Goal: Transaction & Acquisition: Download file/media

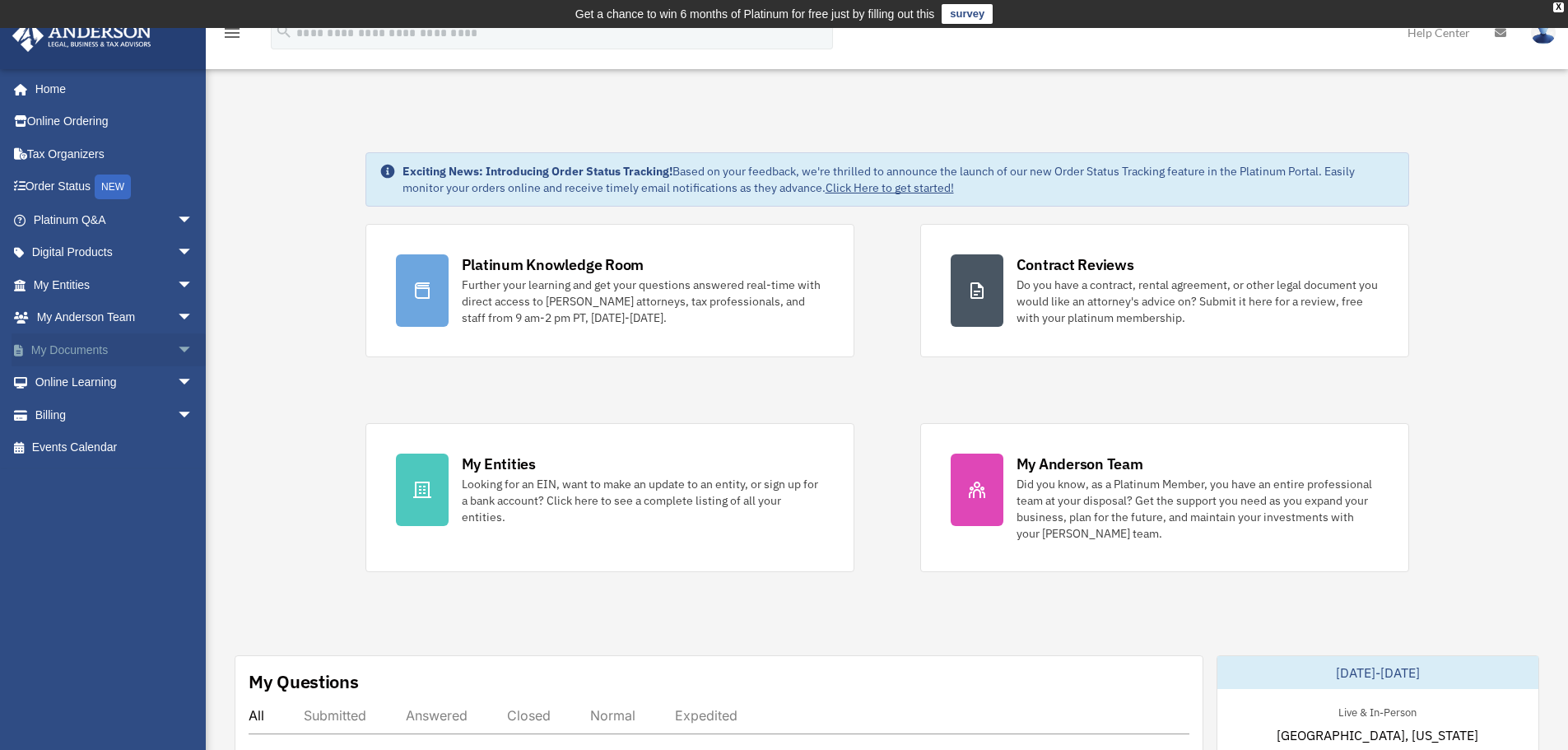
click at [177, 347] on span "arrow_drop_down" at bounding box center [193, 350] width 33 height 33
click at [151, 372] on link "Box" at bounding box center [120, 382] width 195 height 33
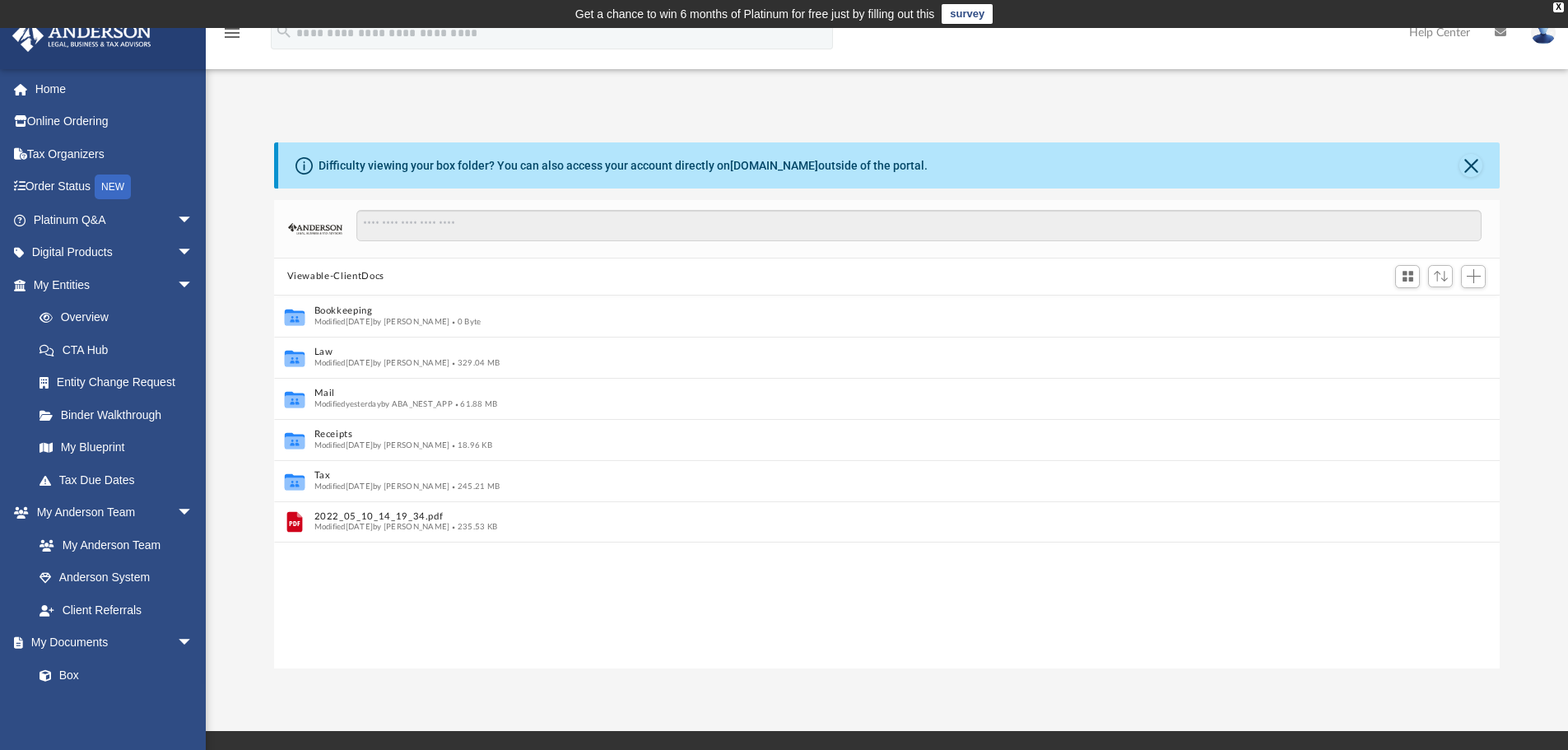
scroll to position [13, 13]
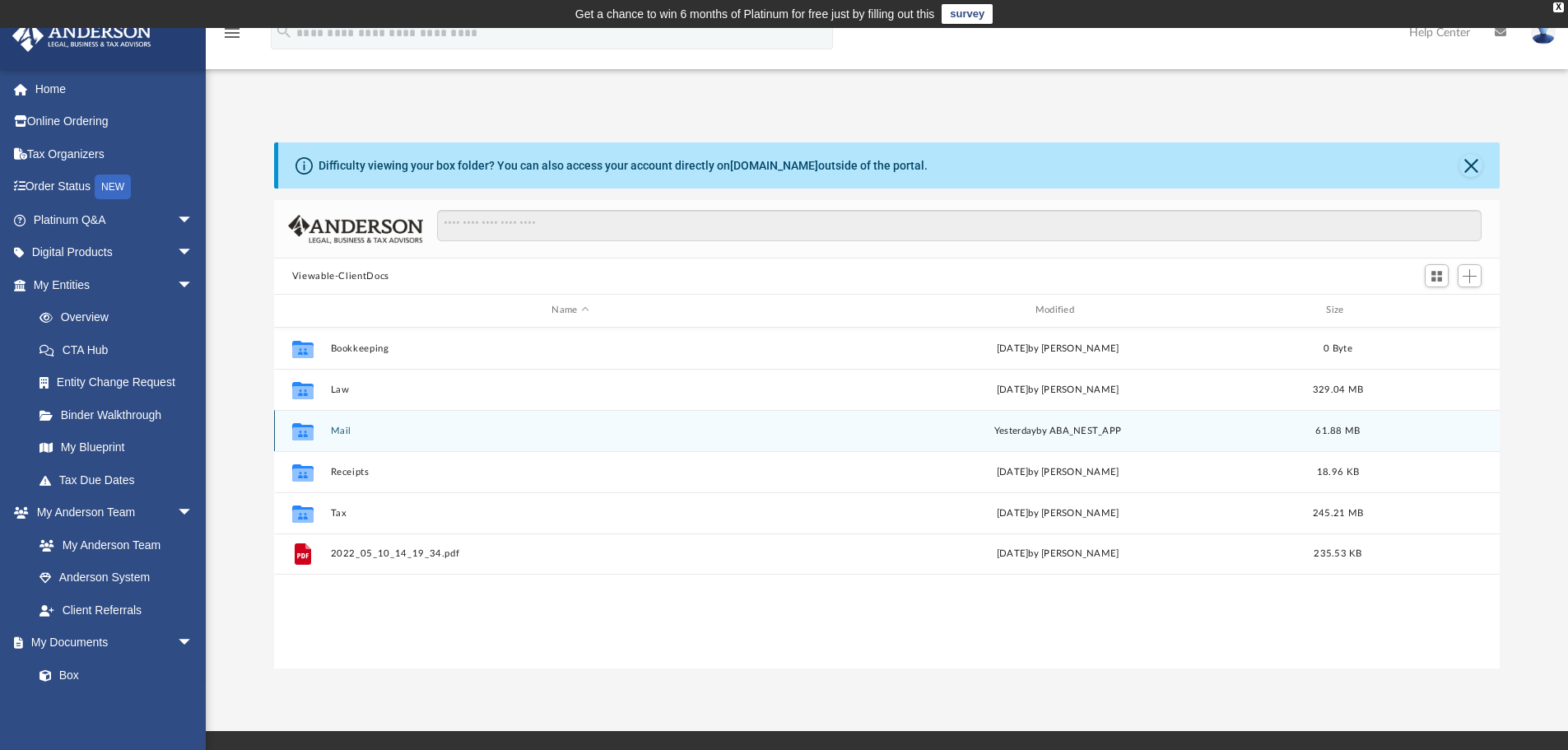
click at [342, 430] on button "Mail" at bounding box center [570, 431] width 480 height 10
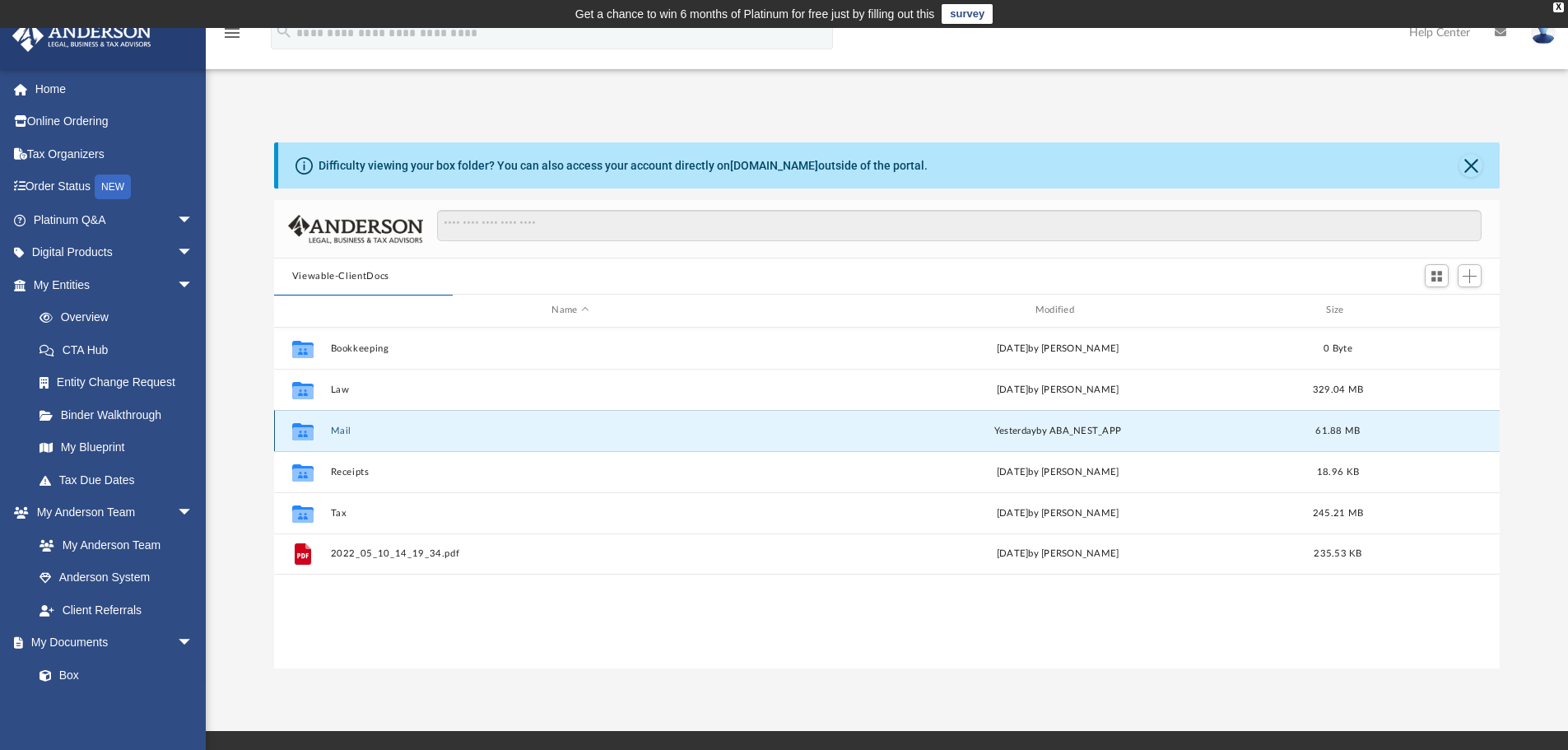
click at [318, 437] on div "Collaborated Folder" at bounding box center [302, 431] width 41 height 27
click at [339, 433] on button "Mail" at bounding box center [570, 431] width 480 height 10
click at [349, 426] on button "Mail" at bounding box center [570, 431] width 480 height 10
click at [325, 427] on div "Collaborated Folder Mail [DATE] by ABA_NEST_APP 61.88 MB" at bounding box center [887, 430] width 1226 height 41
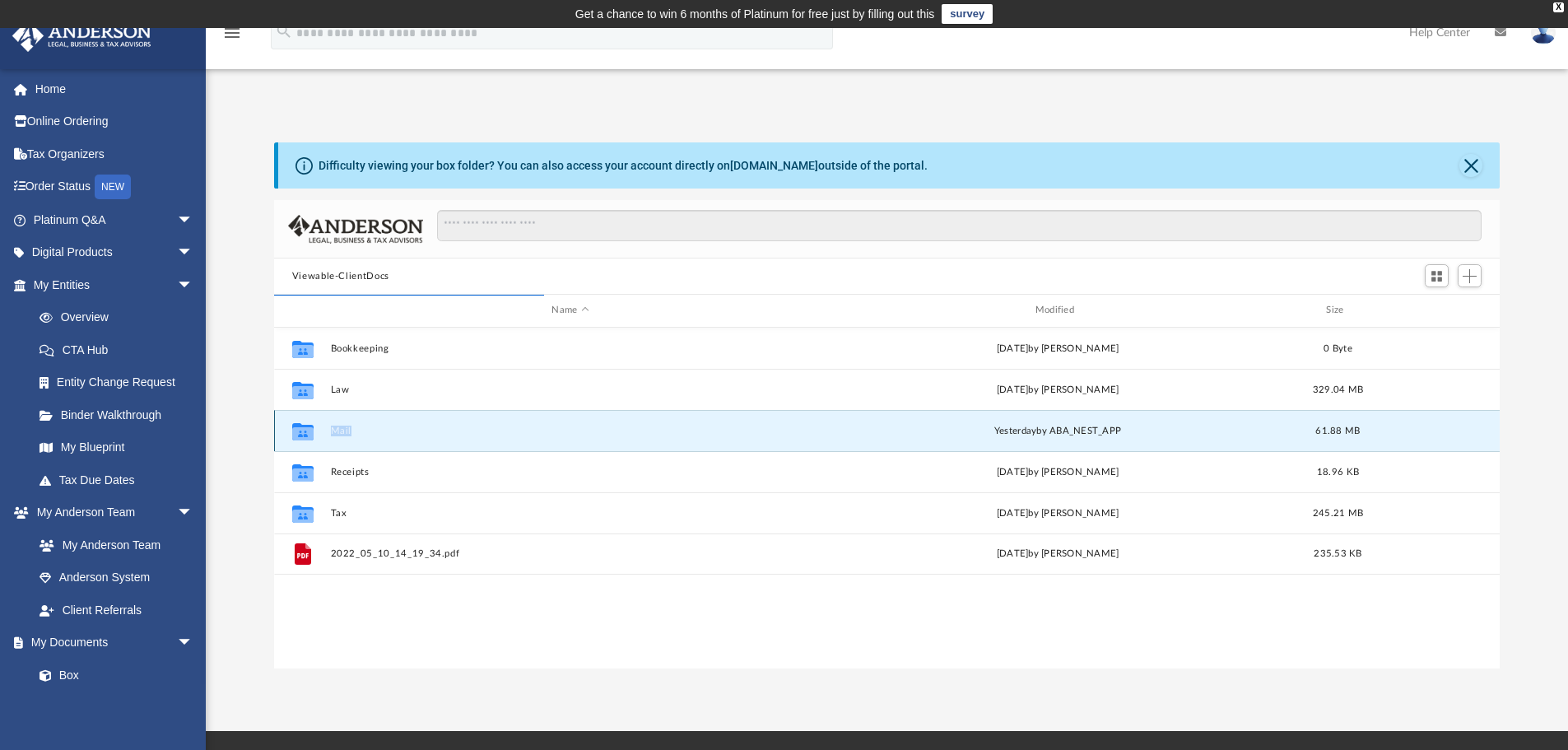
click at [325, 427] on div "Collaborated Folder Mail [DATE] by ABA_NEST_APP 61.88 MB" at bounding box center [887, 430] width 1226 height 41
click at [502, 427] on button "Mail" at bounding box center [570, 431] width 480 height 10
click at [300, 434] on icon "grid" at bounding box center [303, 431] width 21 height 17
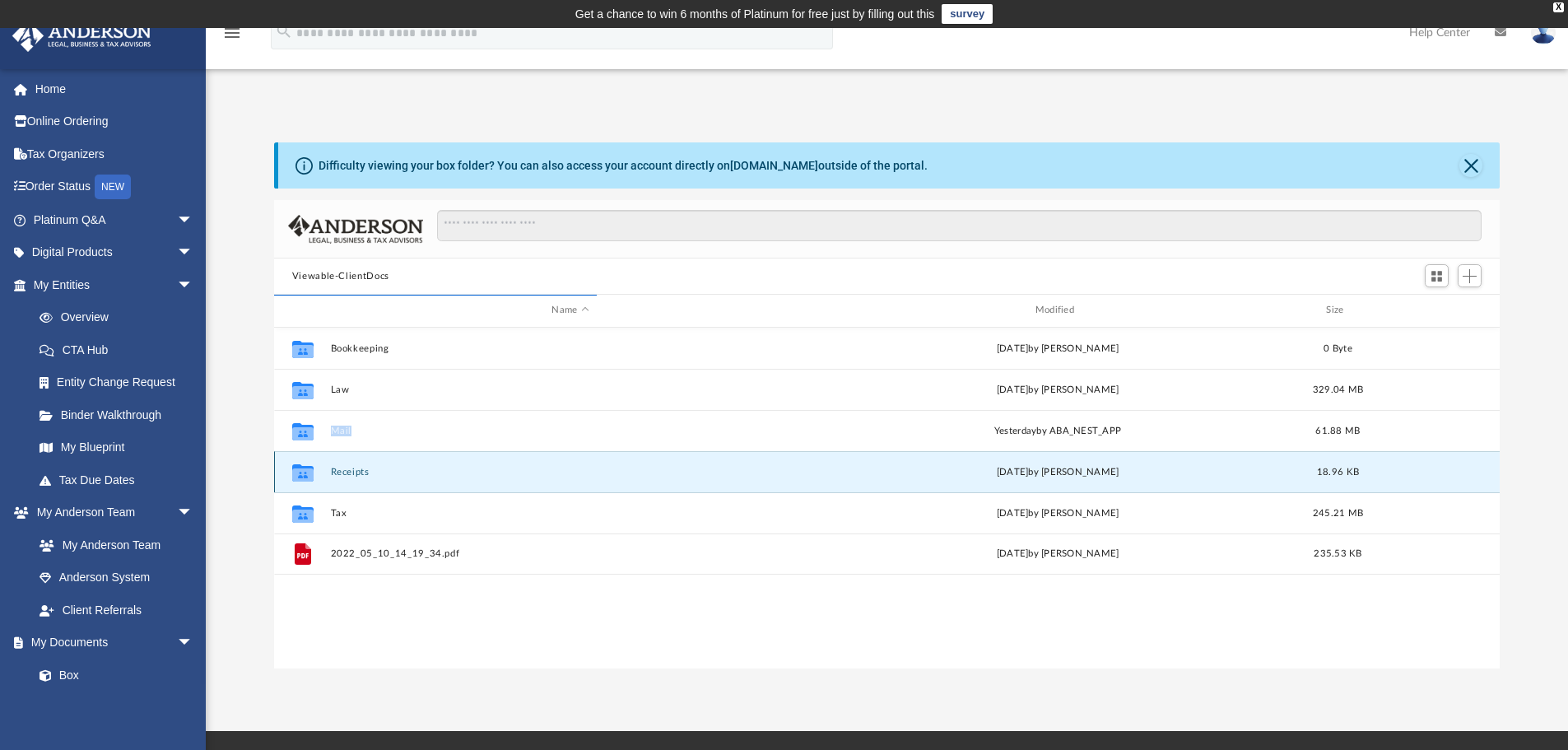
click at [343, 476] on button "Receipts" at bounding box center [570, 472] width 480 height 10
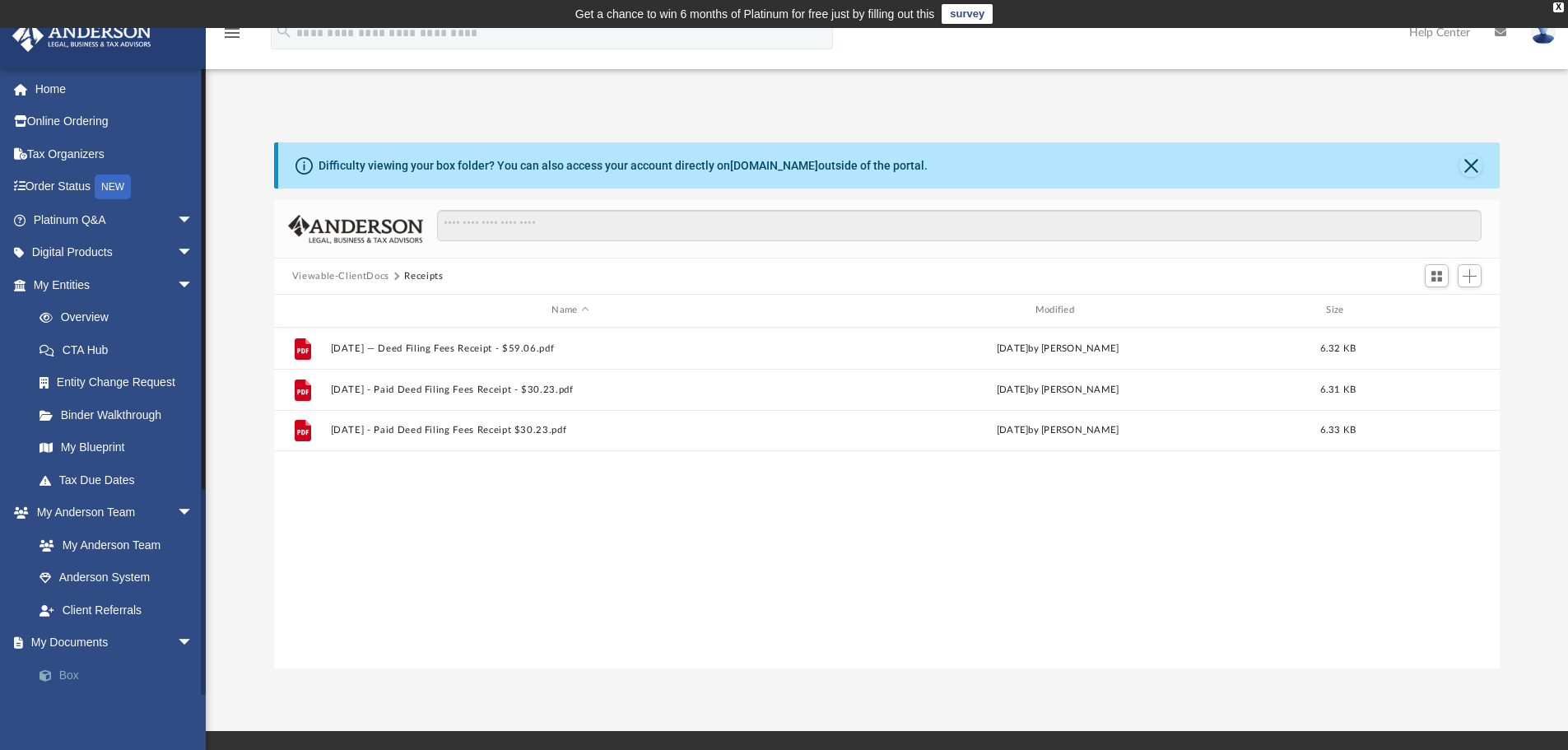
click at [71, 677] on link "Box" at bounding box center [120, 675] width 195 height 33
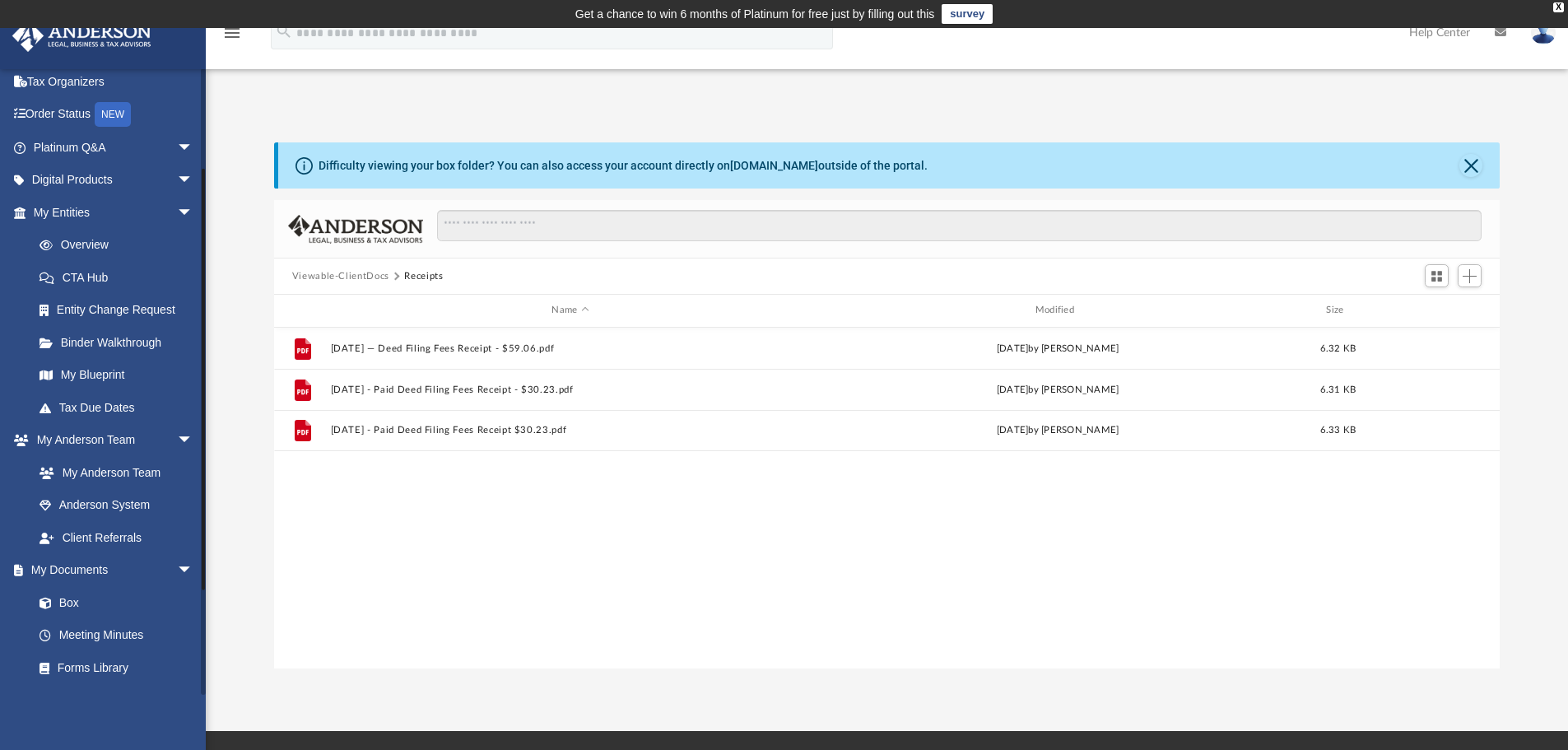
scroll to position [165, 0]
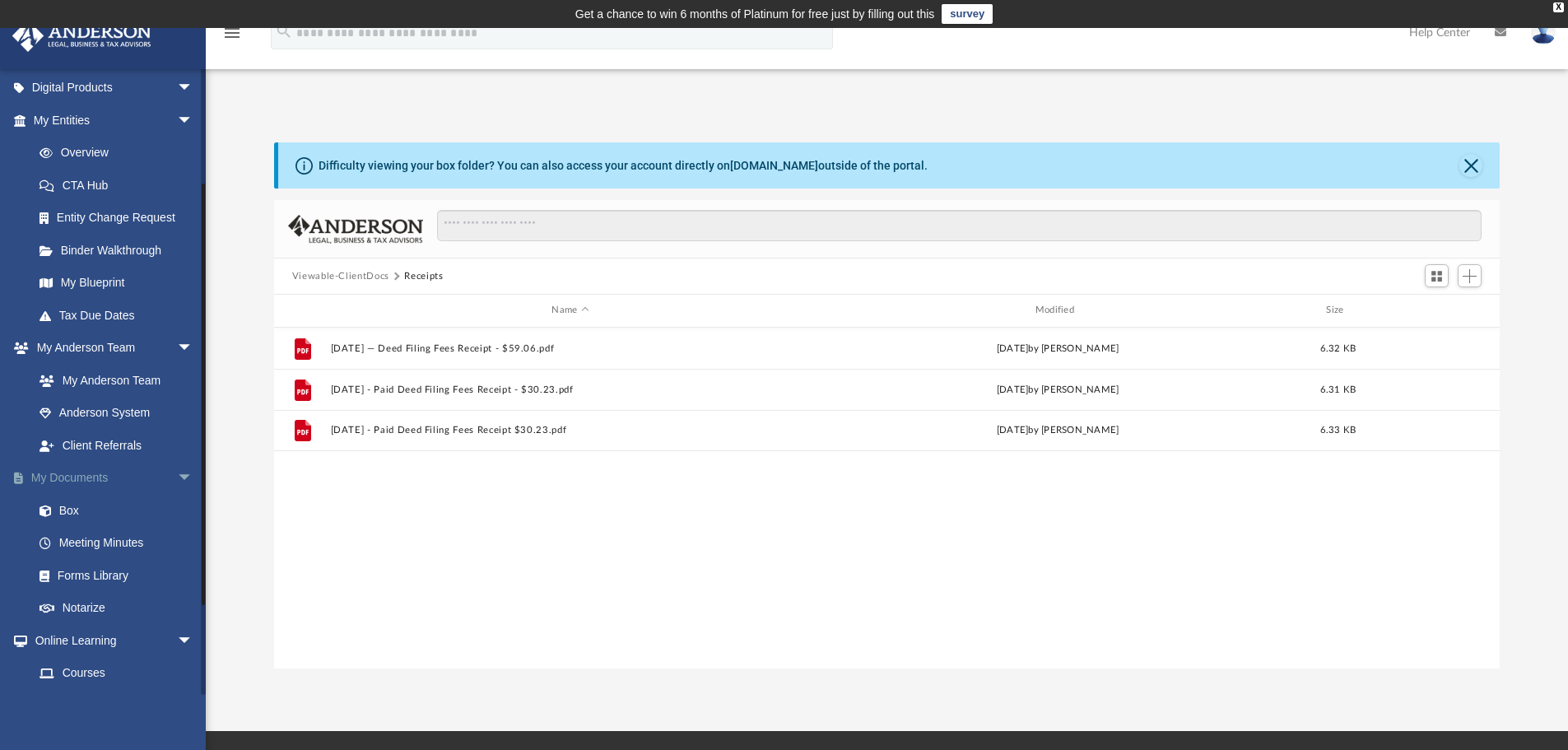
click at [71, 476] on link "My Documents arrow_drop_down" at bounding box center [114, 478] width 207 height 33
click at [361, 270] on button "Viewable-ClientDocs" at bounding box center [341, 277] width 97 height 15
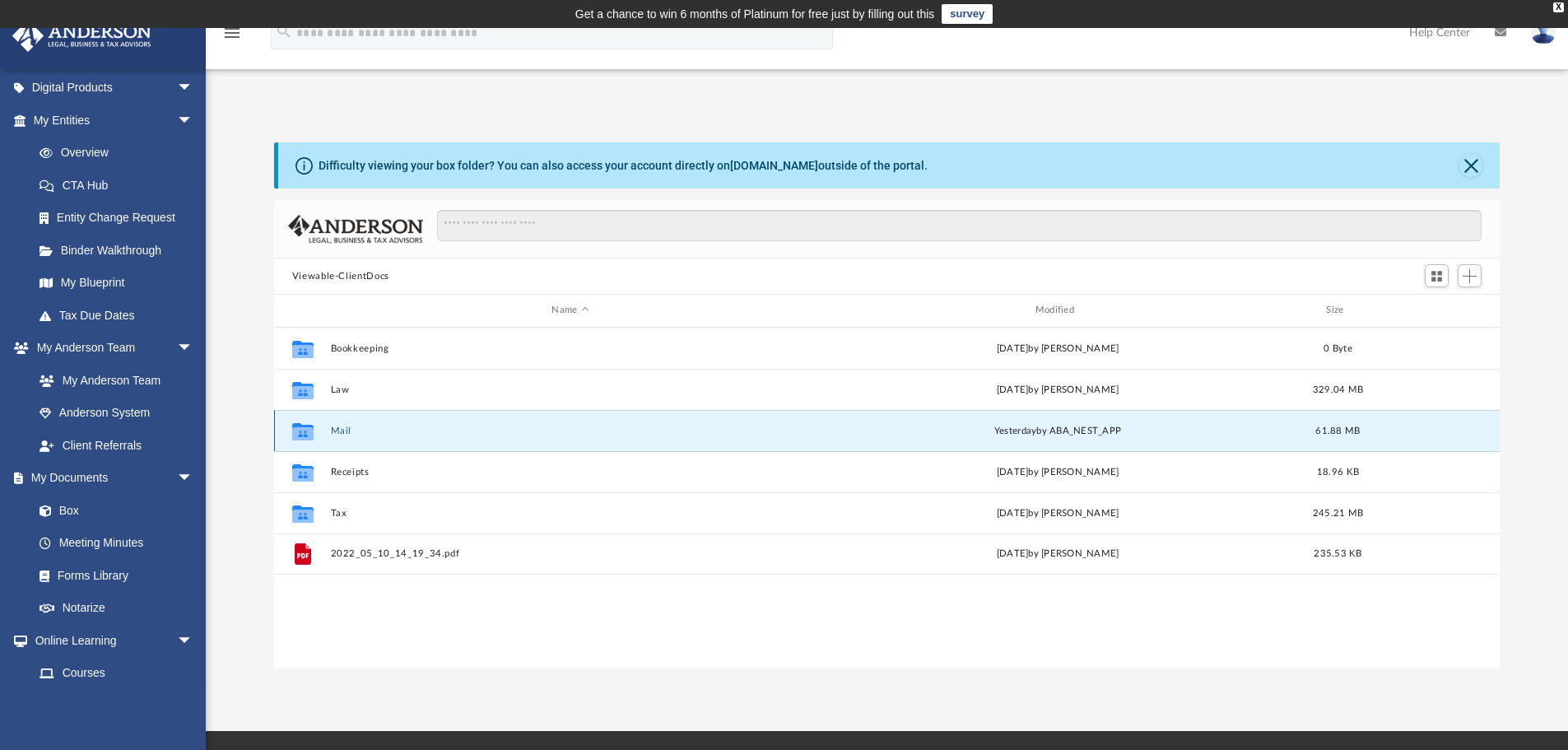
click at [340, 431] on button "Mail" at bounding box center [570, 431] width 480 height 10
click at [332, 424] on div "Collaborated Folder Mail yesterday by ABA_NEST_APP 61.88 MB" at bounding box center [887, 430] width 1226 height 41
click at [333, 424] on div "Collaborated Folder Mail yesterday by ABA_NEST_APP 61.88 MB" at bounding box center [887, 430] width 1226 height 41
click at [302, 431] on icon "grid" at bounding box center [303, 434] width 21 height 13
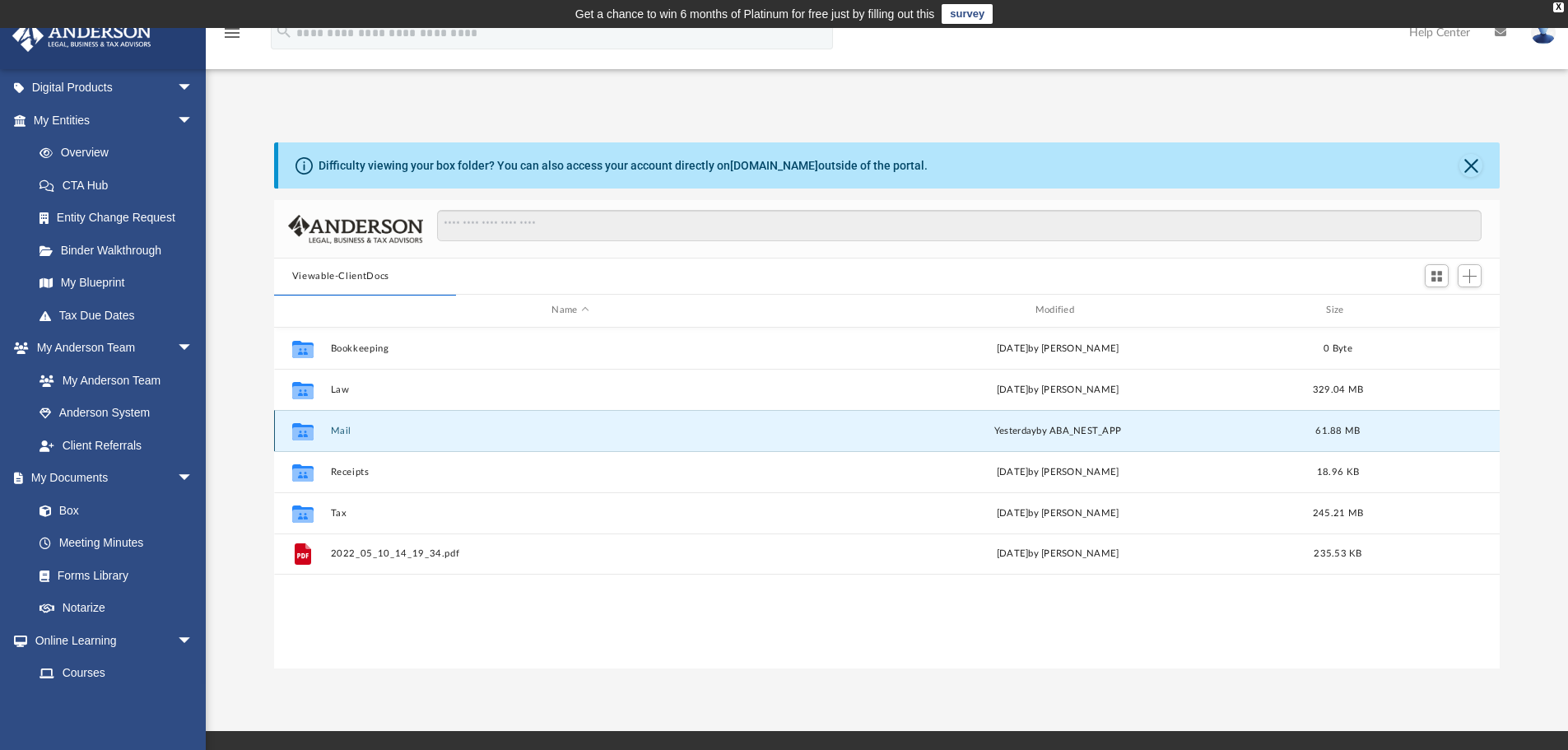
click at [1036, 429] on div "yesterday by ABA_NEST_APP" at bounding box center [1057, 431] width 480 height 15
click at [889, 428] on div "yesterday by ABA_NEST_APP" at bounding box center [1057, 431] width 480 height 15
click at [348, 432] on button "Mail" at bounding box center [570, 431] width 480 height 10
click at [364, 427] on button "Mail" at bounding box center [570, 431] width 480 height 10
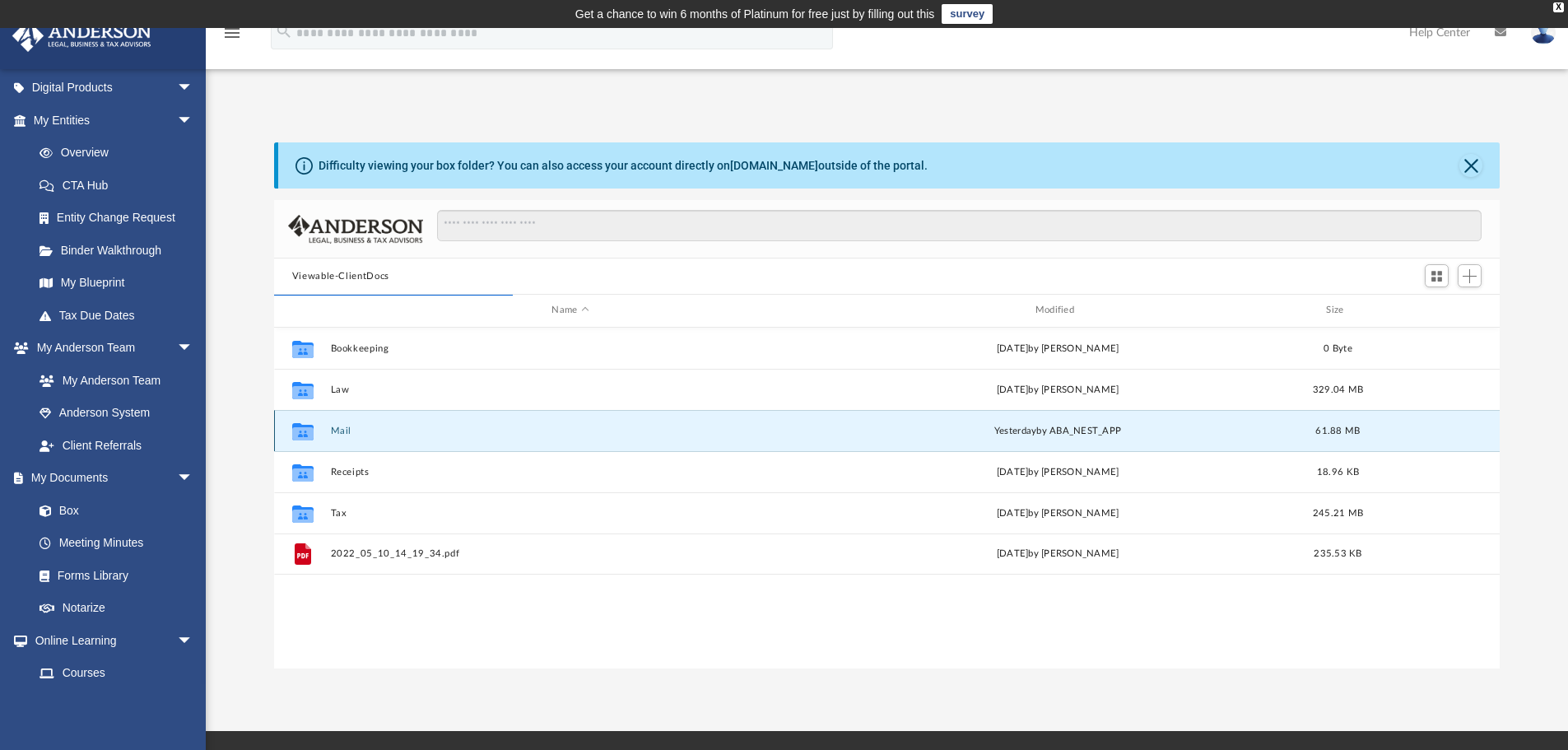
click at [364, 427] on button "Mail" at bounding box center [570, 431] width 480 height 10
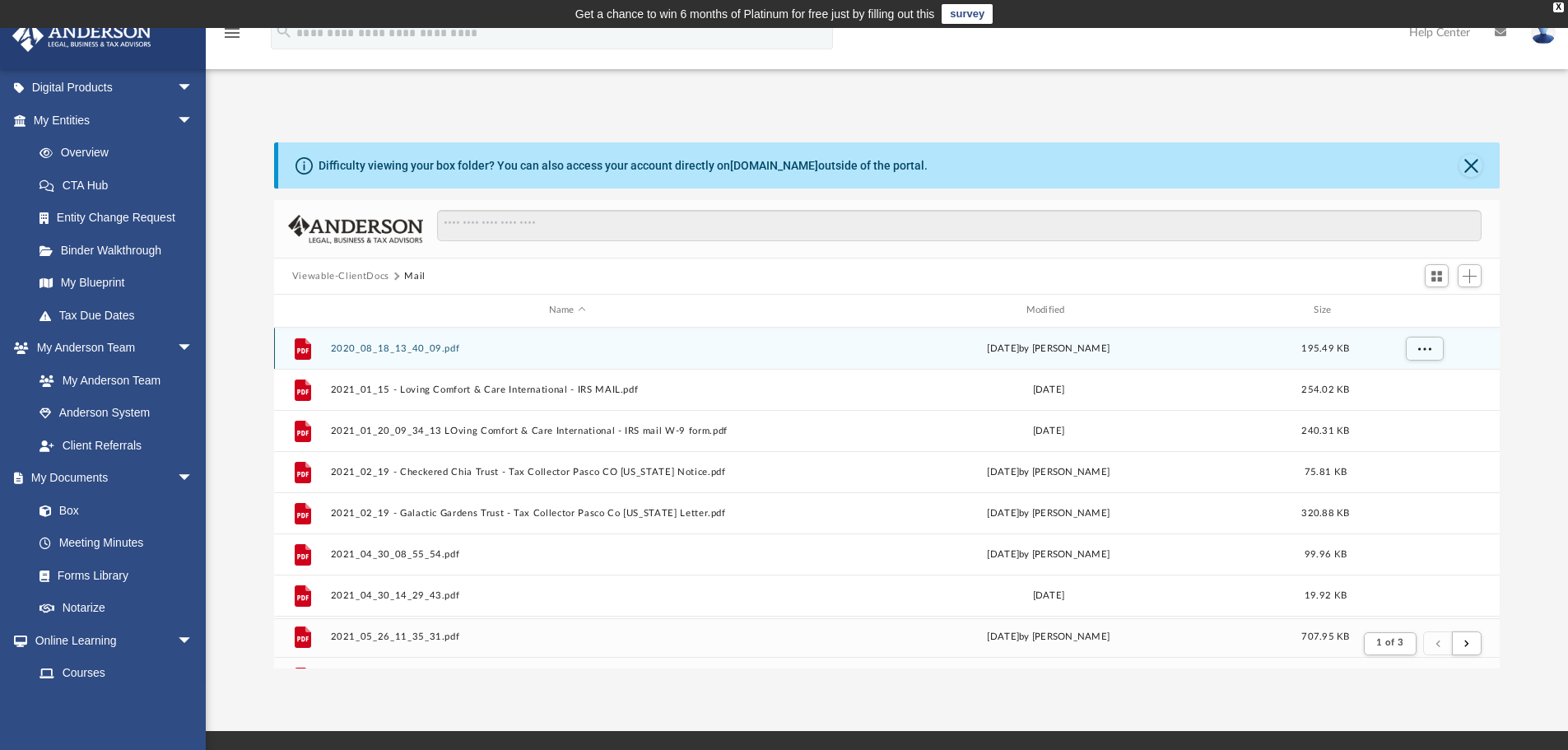
scroll to position [312, 1213]
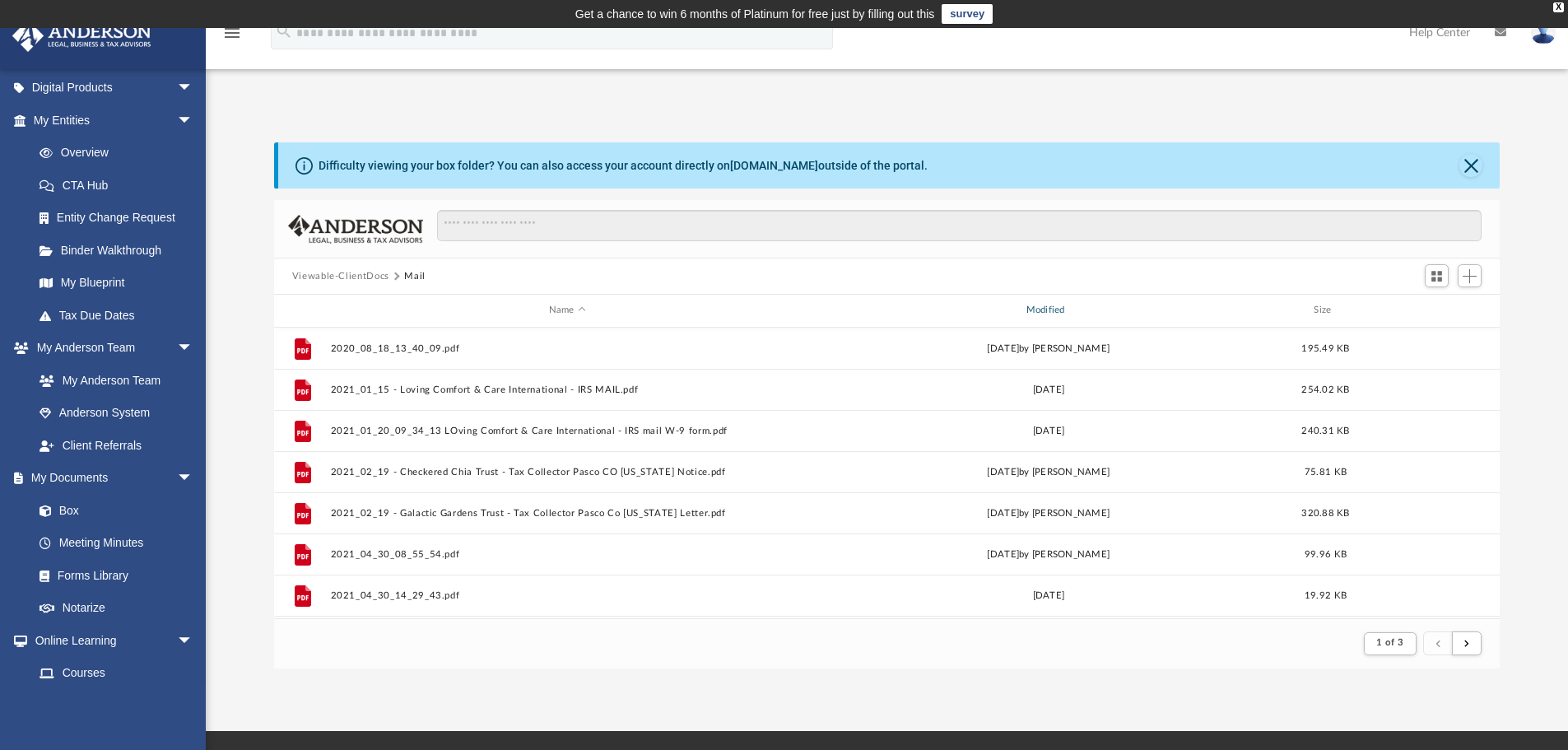
click at [1052, 307] on div "Modified" at bounding box center [1048, 311] width 474 height 15
click at [1050, 312] on div "Modified" at bounding box center [1048, 311] width 474 height 15
click at [1036, 312] on div "Modified" at bounding box center [1048, 311] width 474 height 15
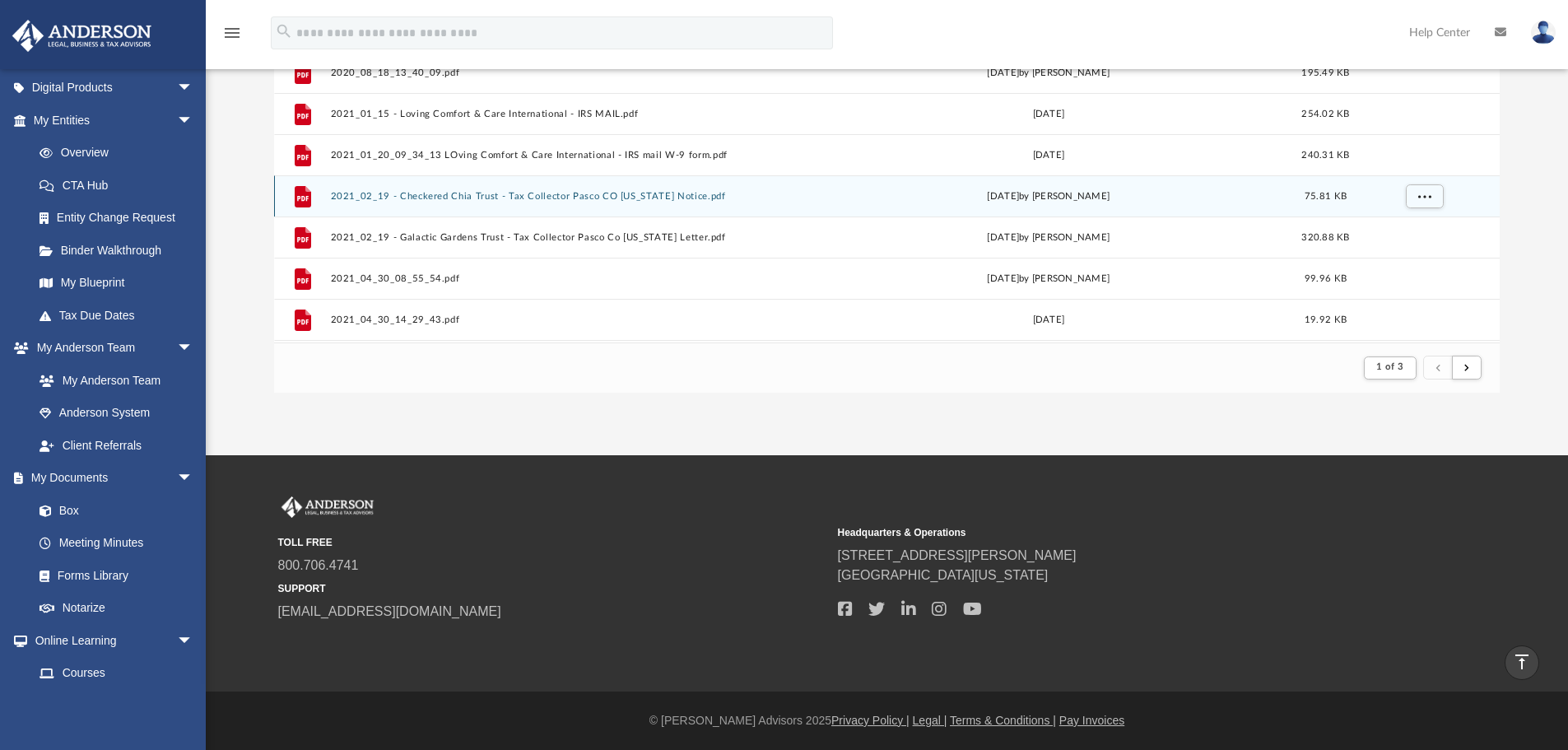
scroll to position [0, 0]
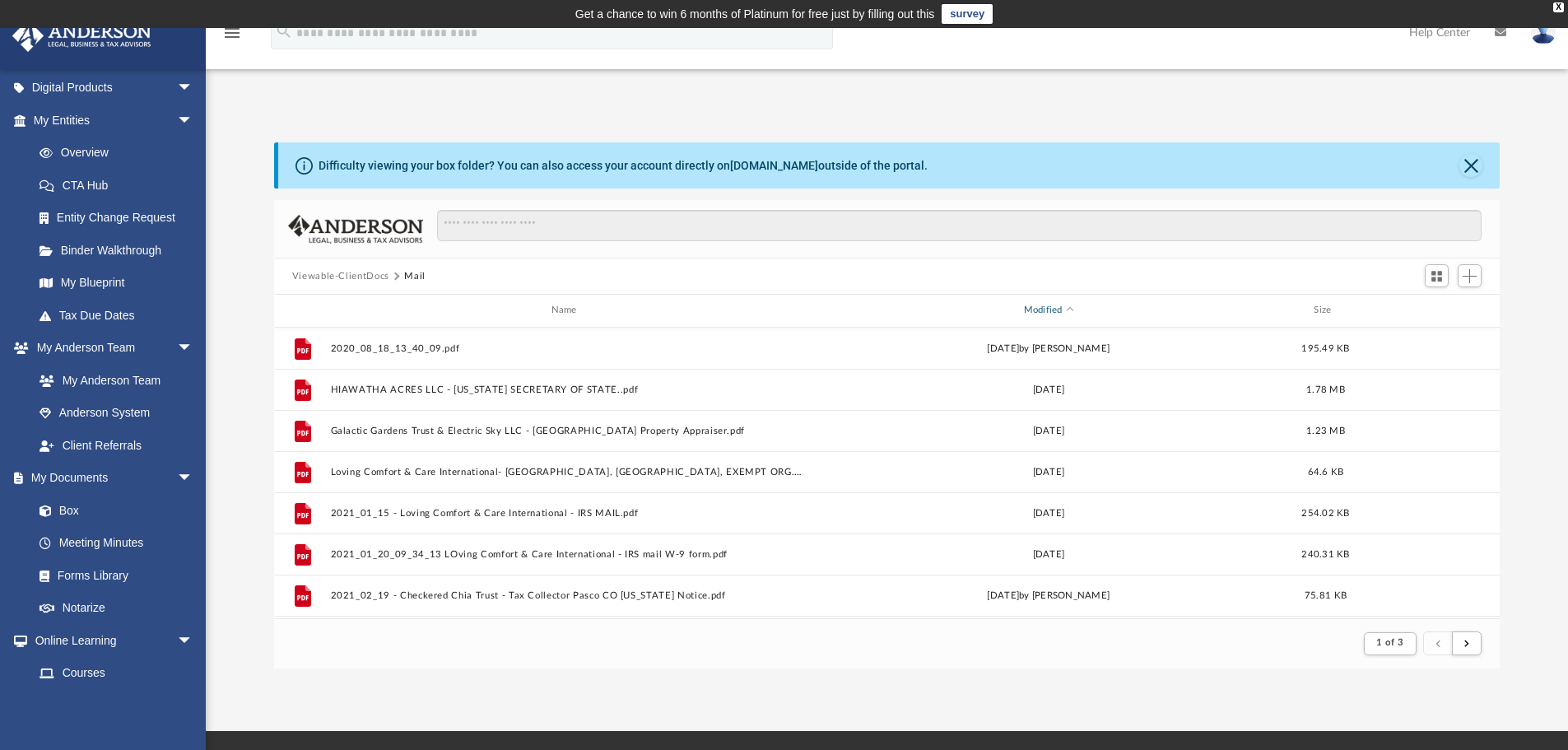
click at [1041, 311] on div "Modified" at bounding box center [1048, 311] width 474 height 15
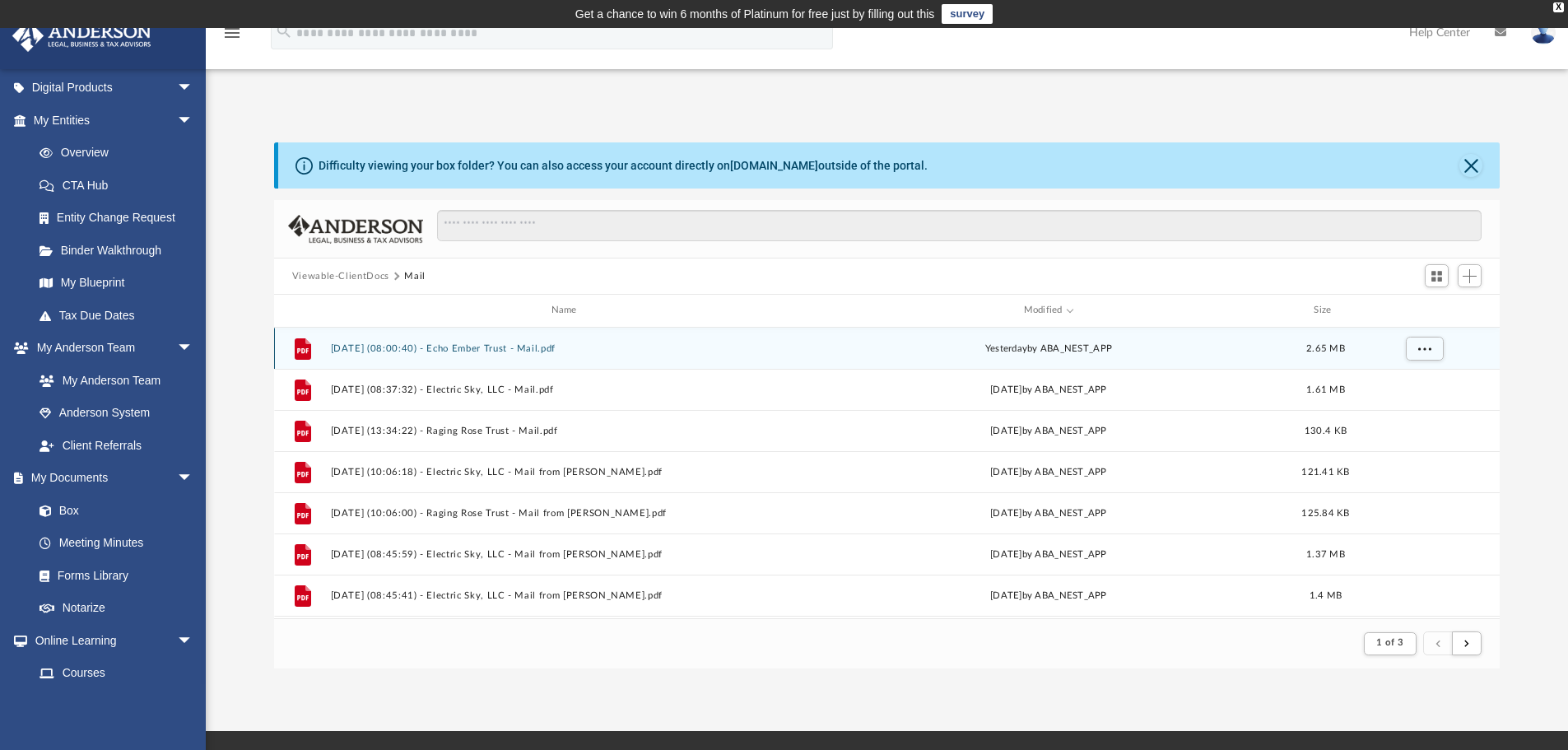
click at [513, 348] on button "2025.08.26 (08:00:40) - Echo Ember Trust - Mail.pdf" at bounding box center [567, 348] width 474 height 10
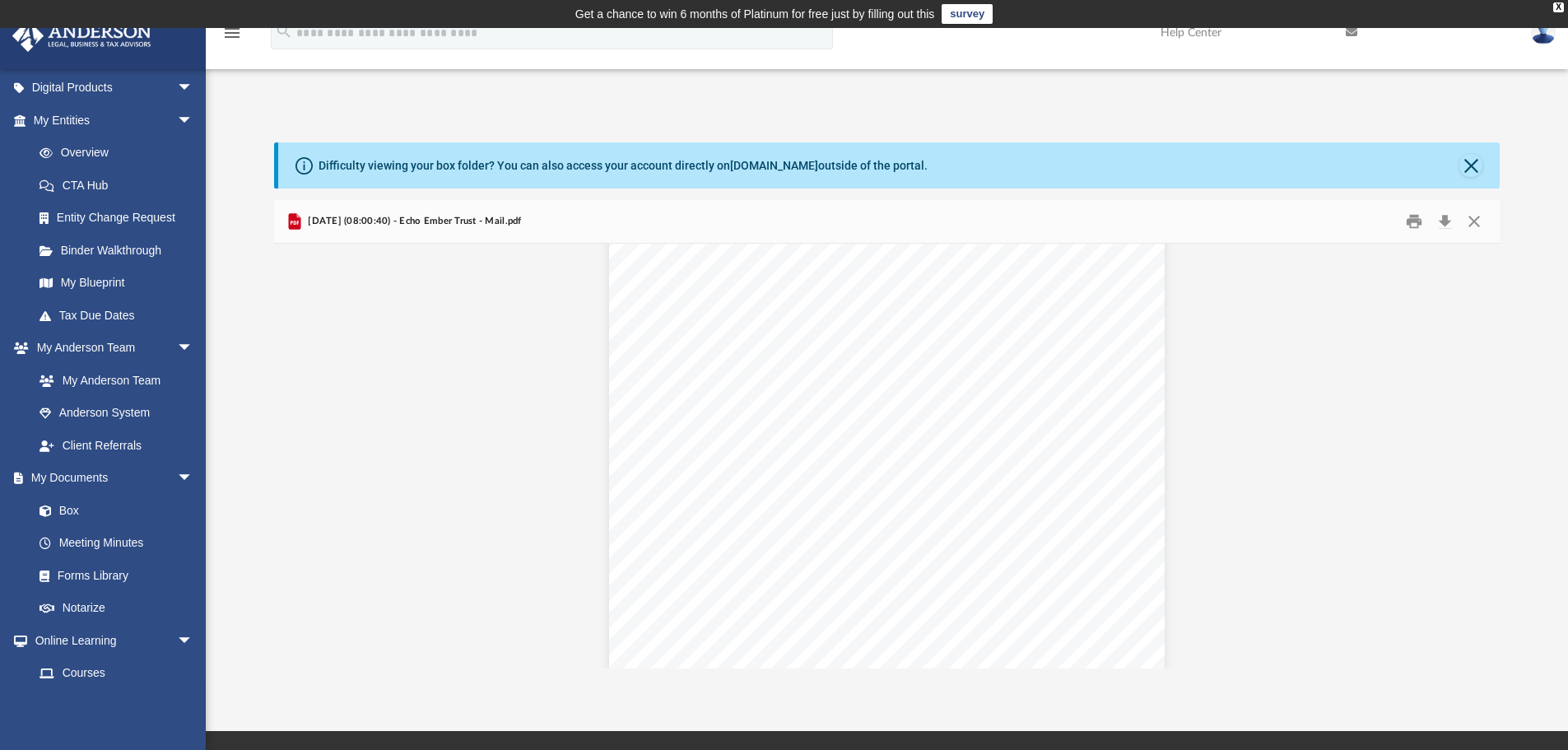
scroll to position [10687, 0]
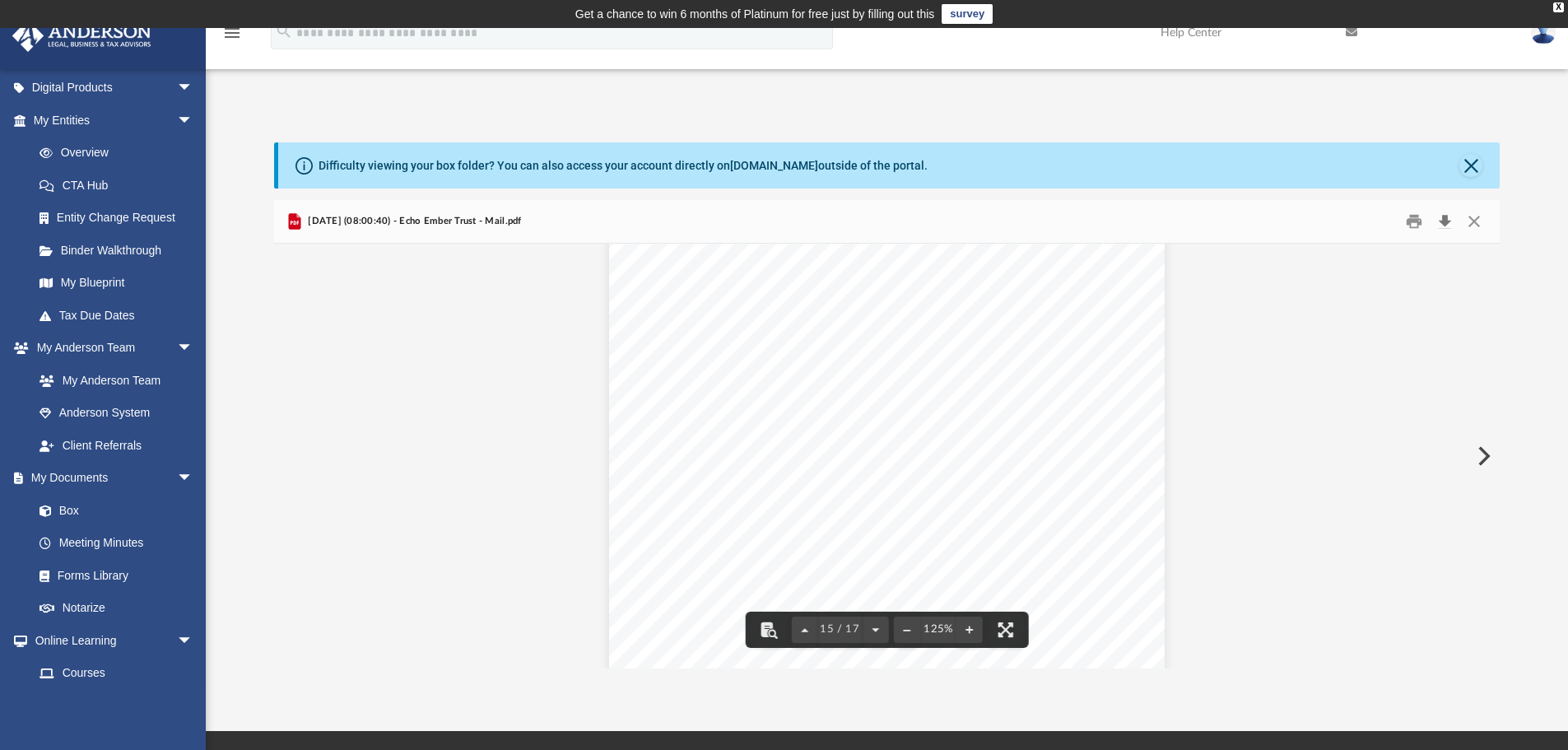
click at [1447, 221] on button "Download" at bounding box center [1444, 221] width 30 height 26
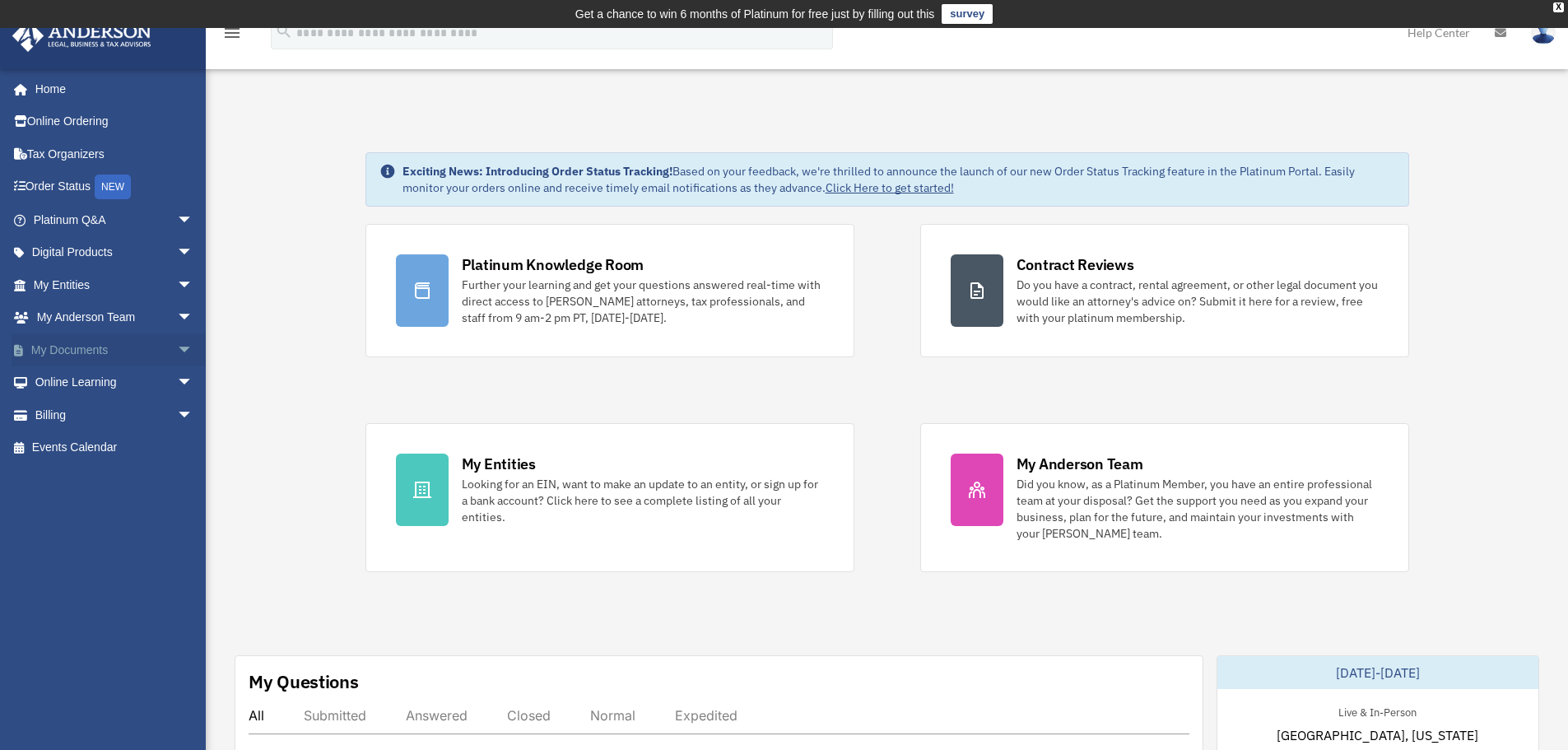
click at [131, 354] on link "My Documents arrow_drop_down" at bounding box center [114, 350] width 207 height 33
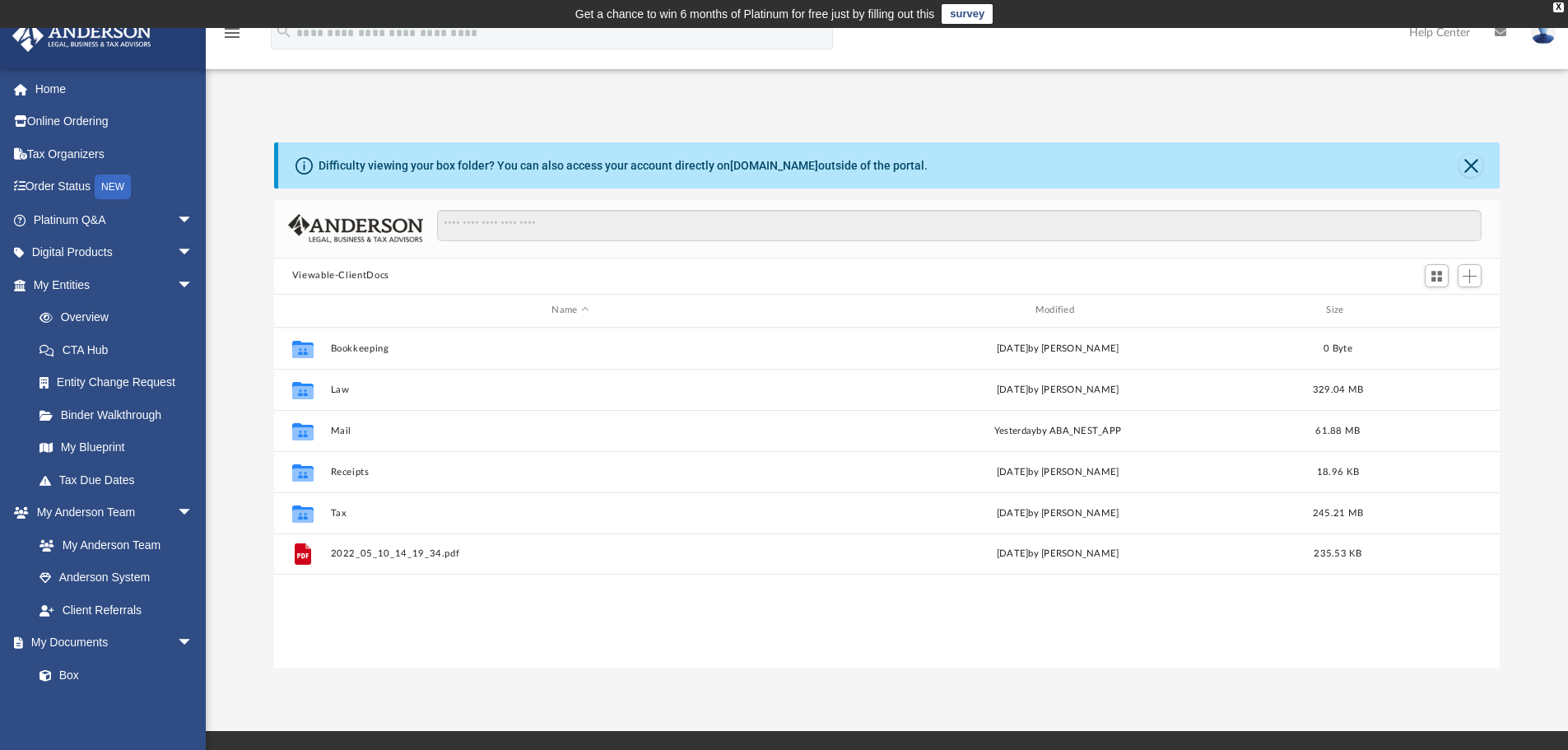
scroll to position [362, 1213]
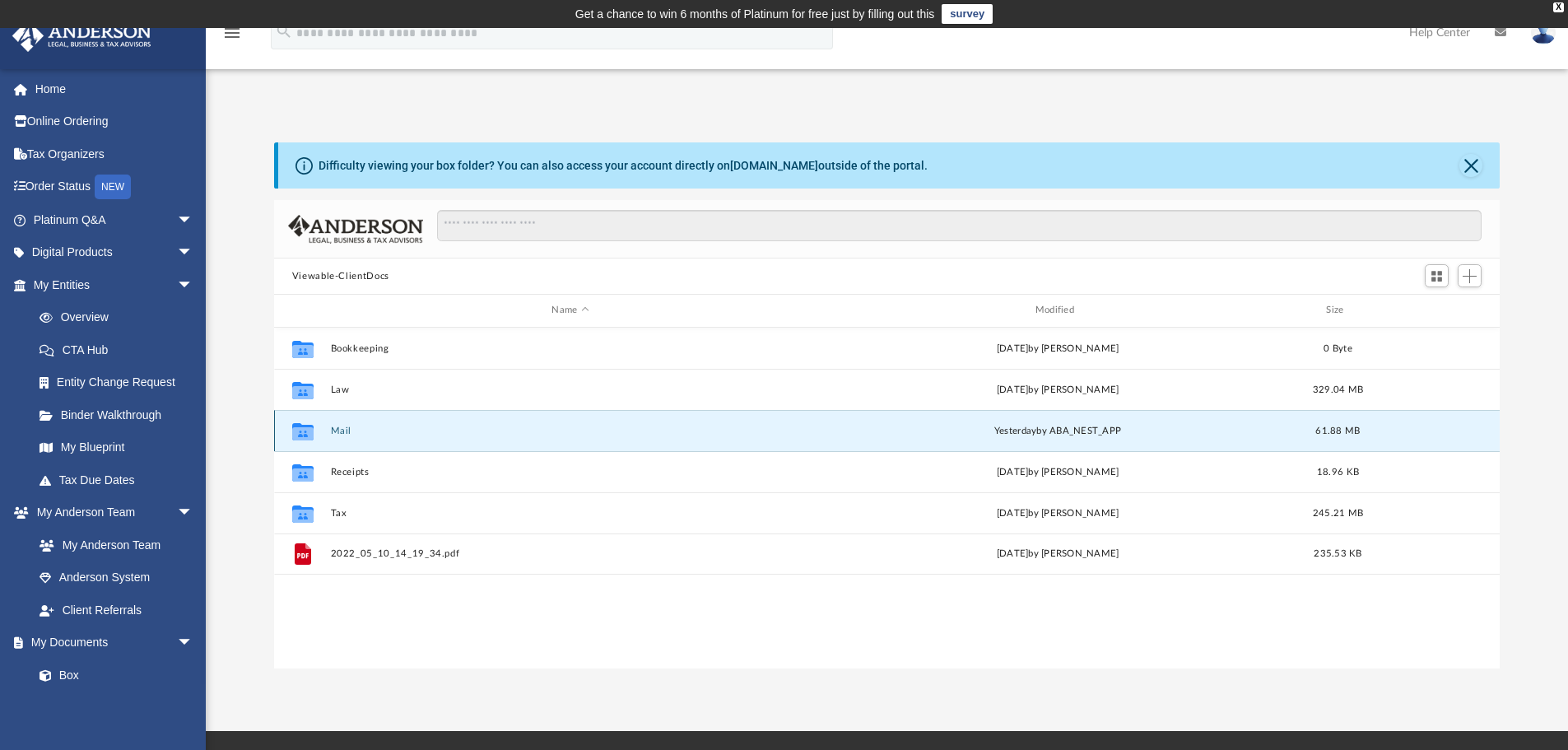
click at [335, 432] on button "Mail" at bounding box center [570, 431] width 480 height 10
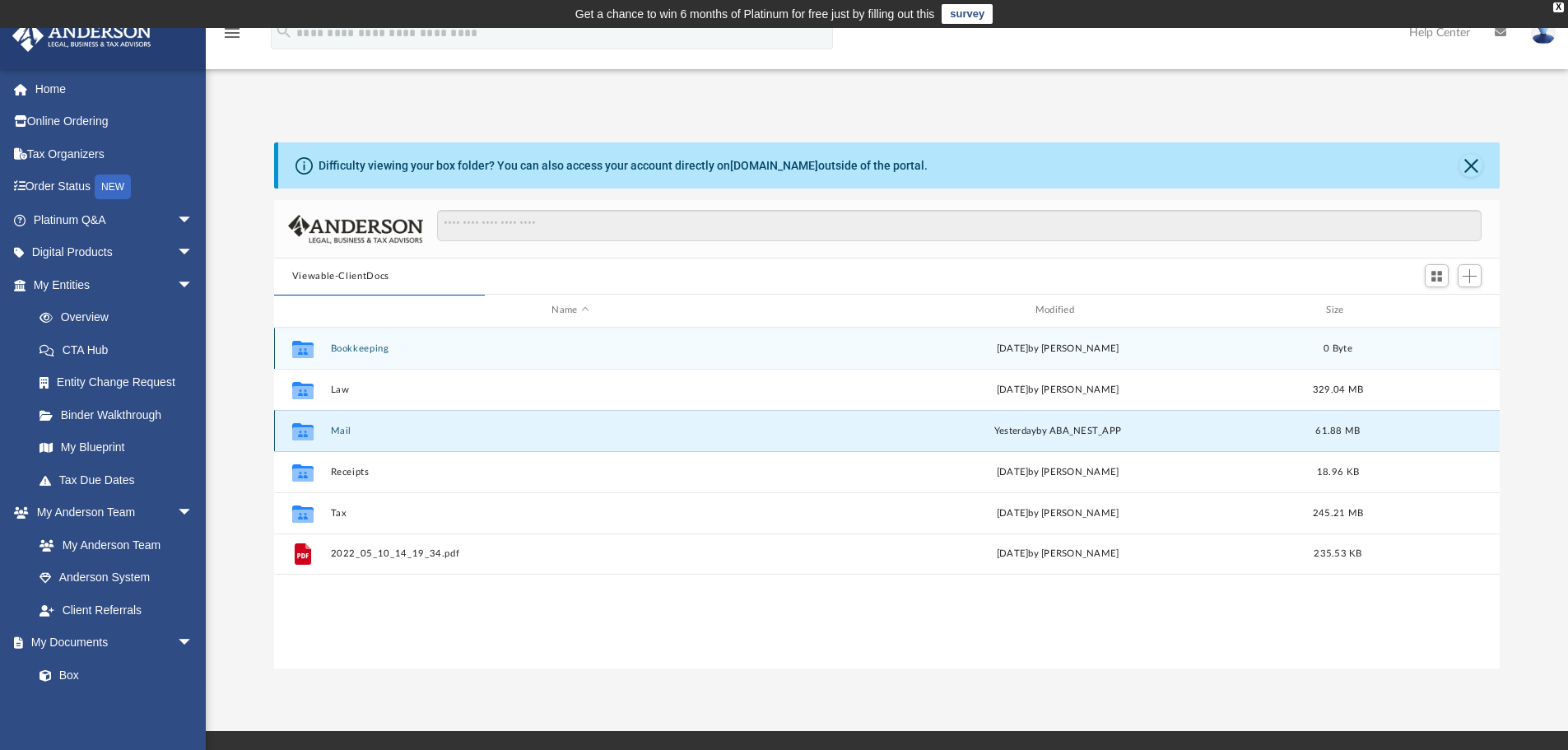
scroll to position [312, 1213]
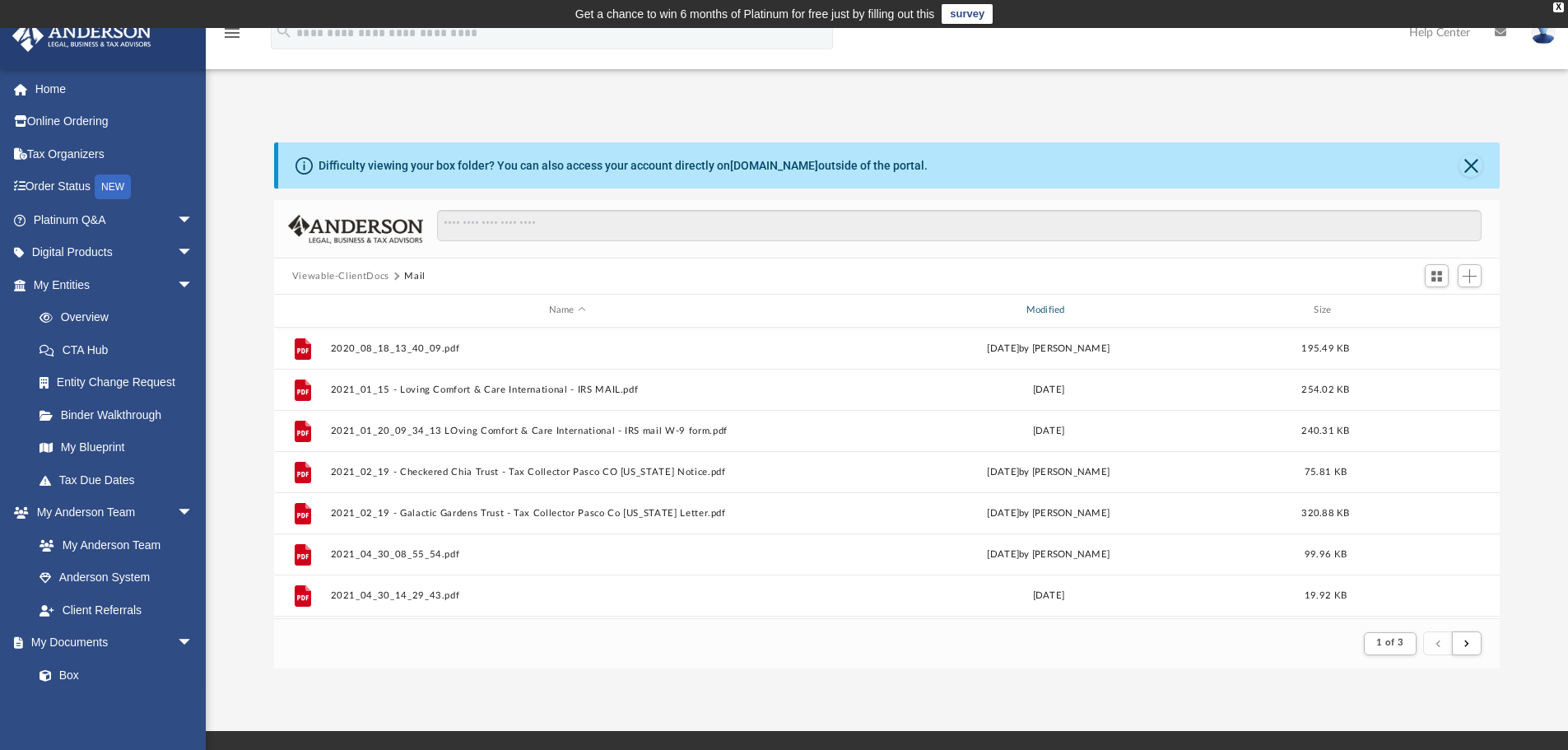
click at [1051, 308] on div "Modified" at bounding box center [1048, 311] width 474 height 15
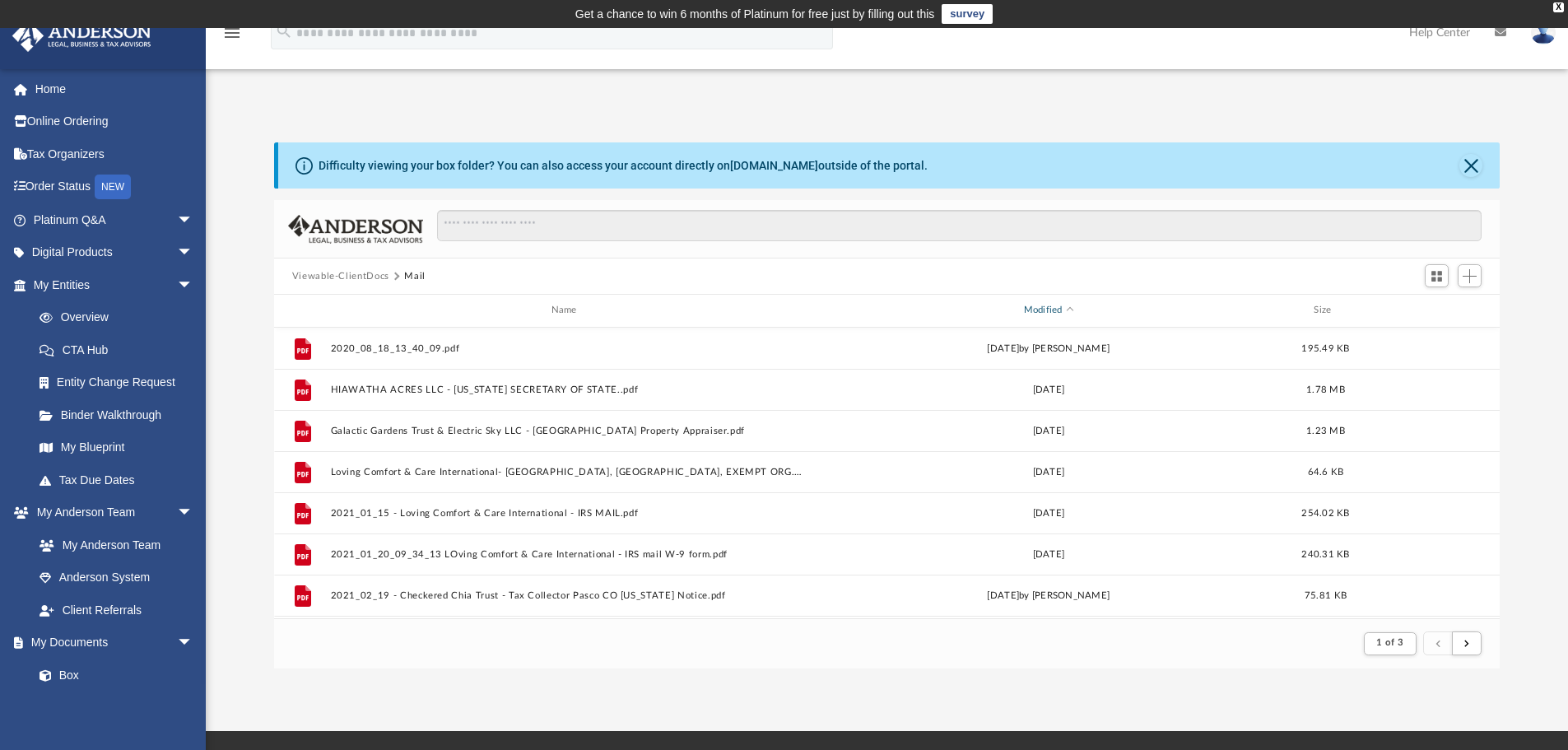
click at [1068, 307] on span "Modified" at bounding box center [1070, 310] width 7 height 7
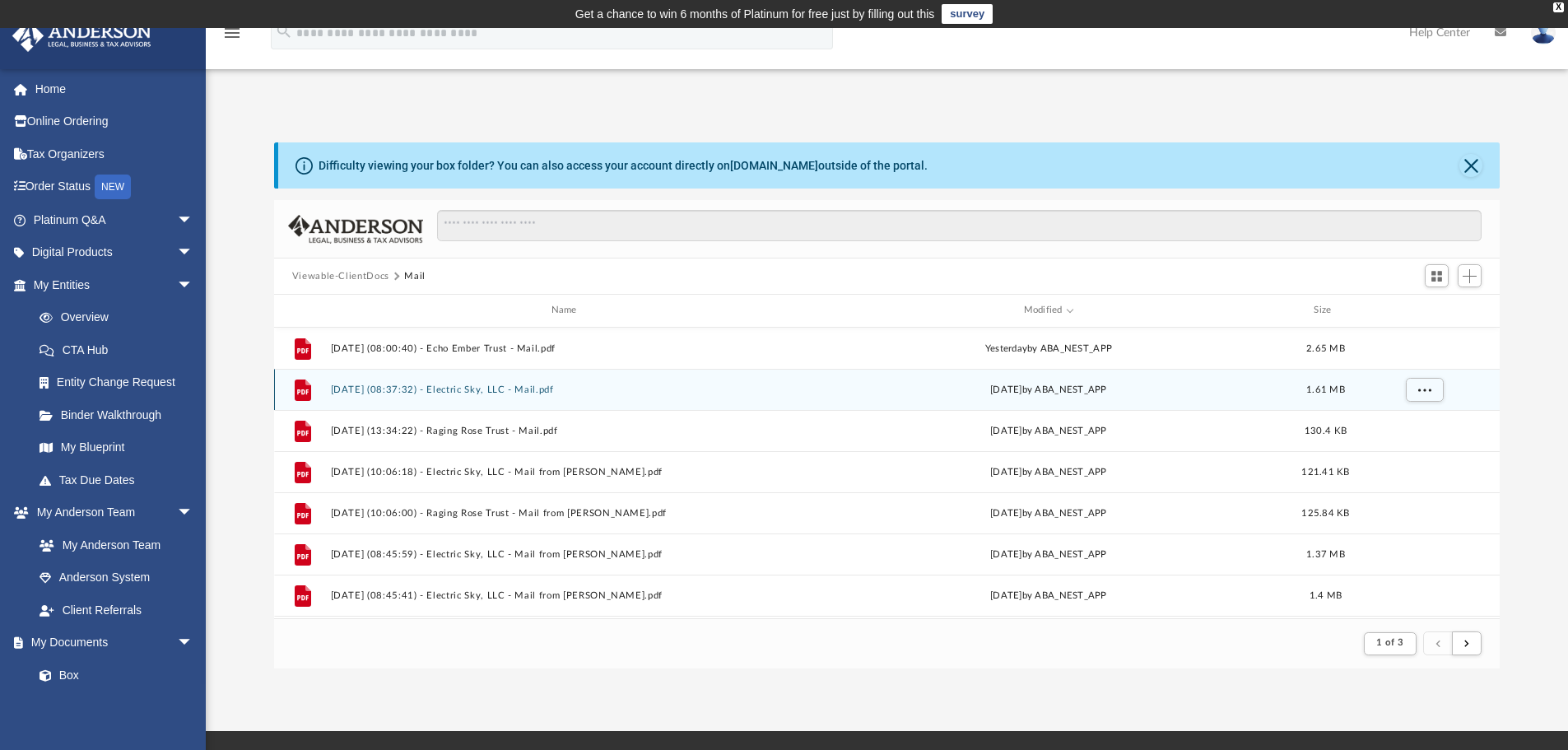
click at [463, 388] on button "2025.08.25 (08:37:32) - Electric Sky, LLC - Mail.pdf" at bounding box center [567, 389] width 474 height 10
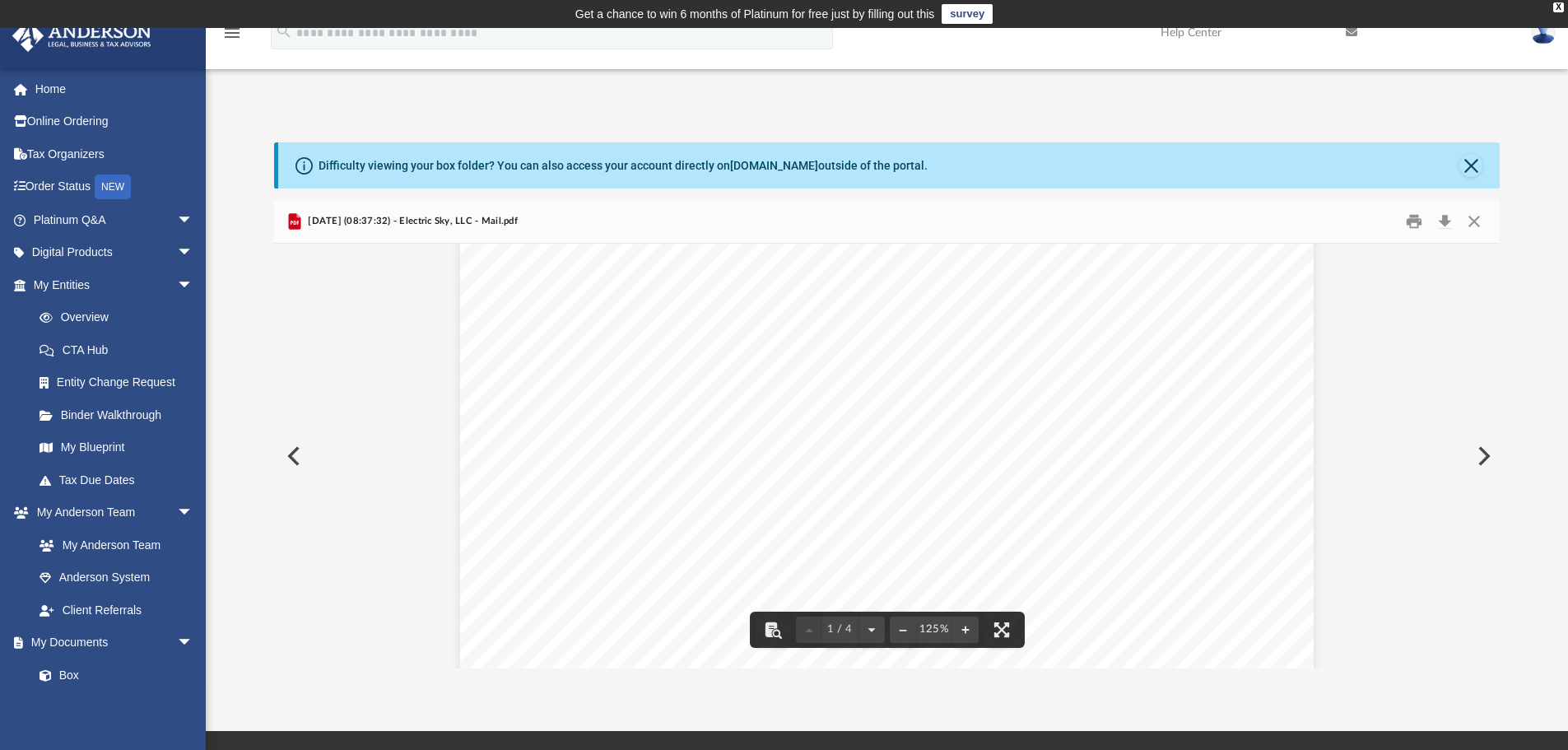
scroll to position [0, 0]
click at [294, 451] on button "Preview" at bounding box center [292, 456] width 36 height 46
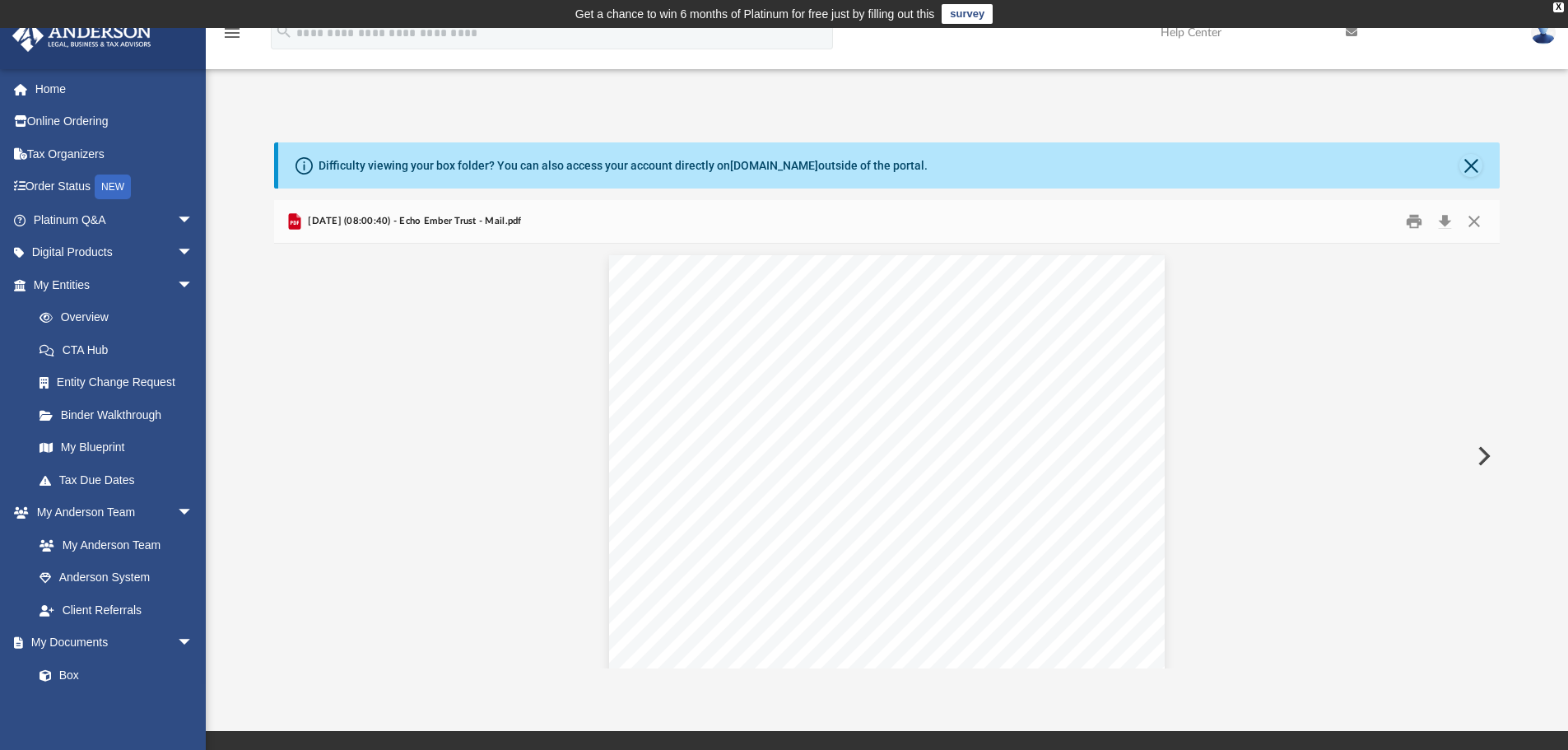
scroll to position [10528, 0]
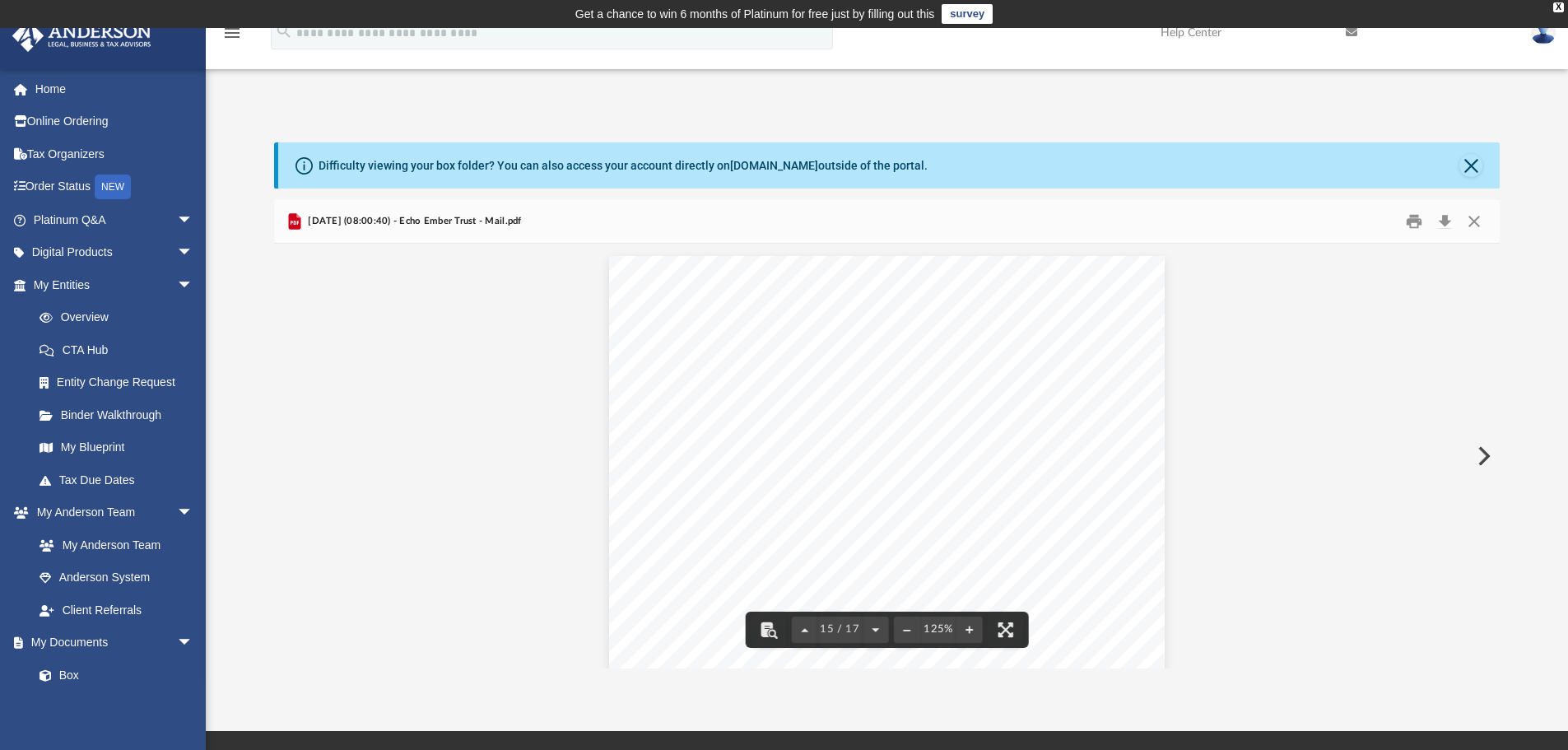
click at [1484, 454] on button "Preview" at bounding box center [1482, 456] width 36 height 46
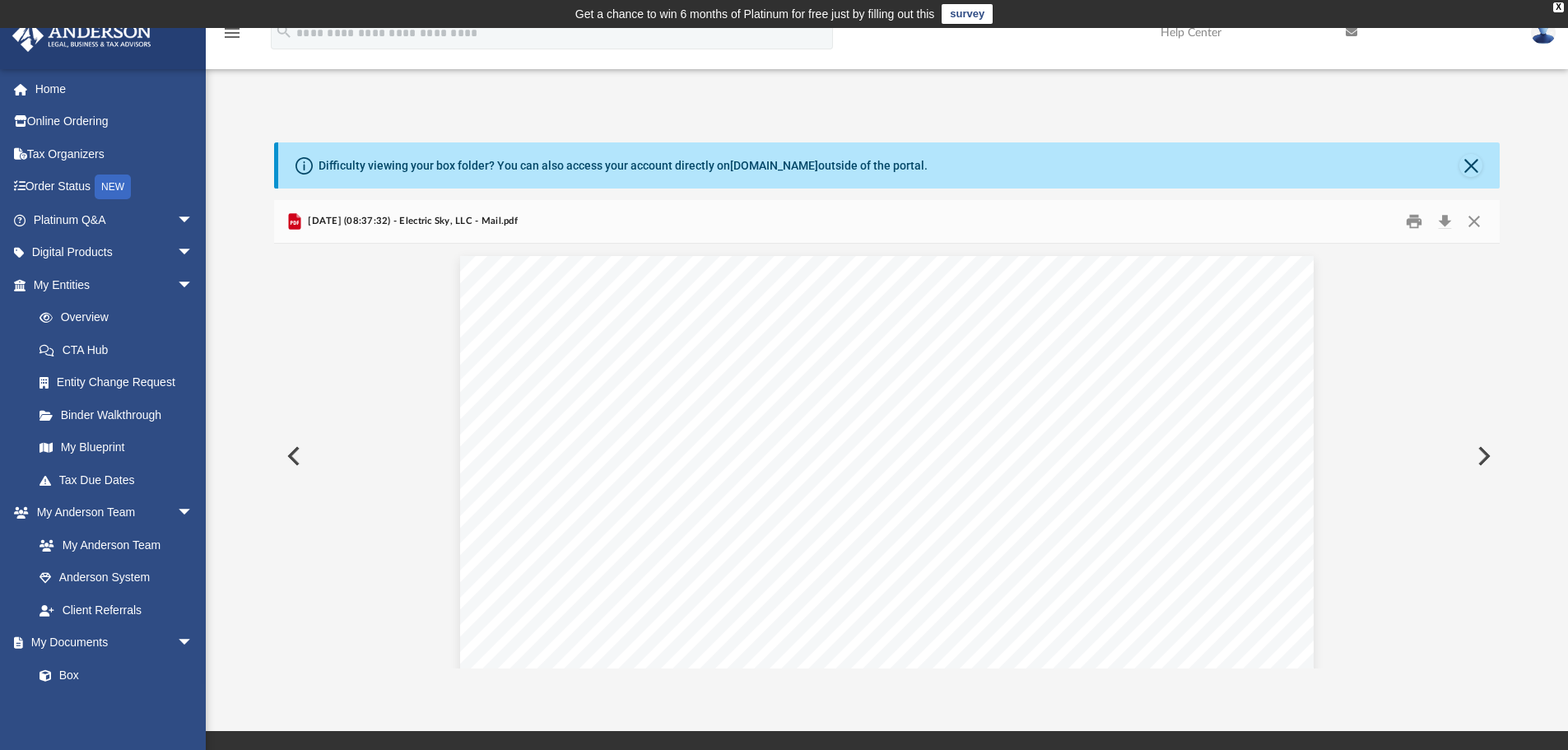
click at [1483, 454] on button "Preview" at bounding box center [1482, 456] width 36 height 46
click at [1486, 461] on button "Preview" at bounding box center [1482, 456] width 36 height 46
